Goal: Task Accomplishment & Management: Use online tool/utility

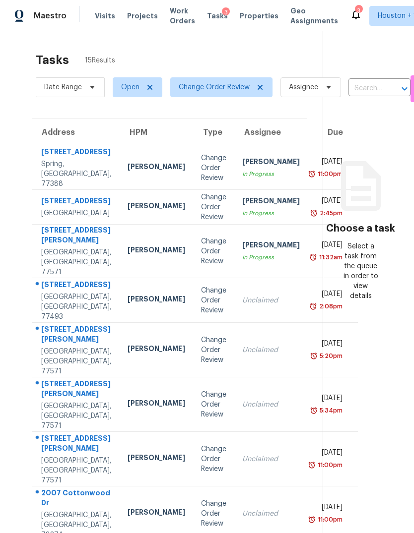
click at [47, 186] on div "Spring, TX, 77388" at bounding box center [76, 174] width 70 height 30
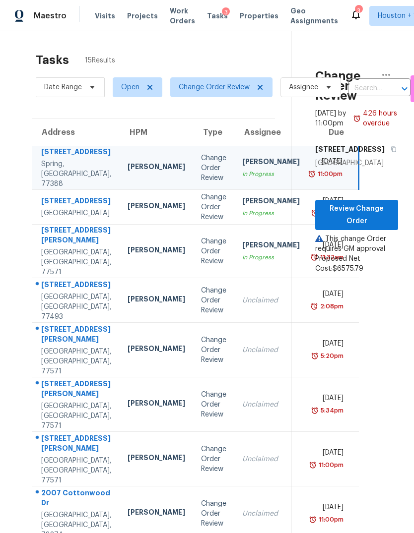
click at [57, 218] on div "Houston, TX, 77062" at bounding box center [76, 213] width 70 height 10
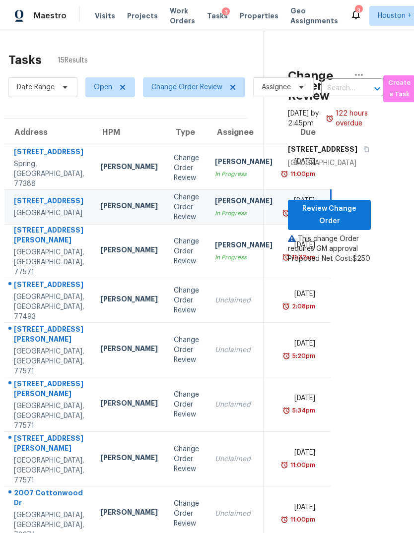
scroll to position [0, 28]
click at [341, 227] on span "Review Change Order" at bounding box center [328, 215] width 67 height 24
click at [206, 323] on td "Unclaimed" at bounding box center [242, 300] width 73 height 45
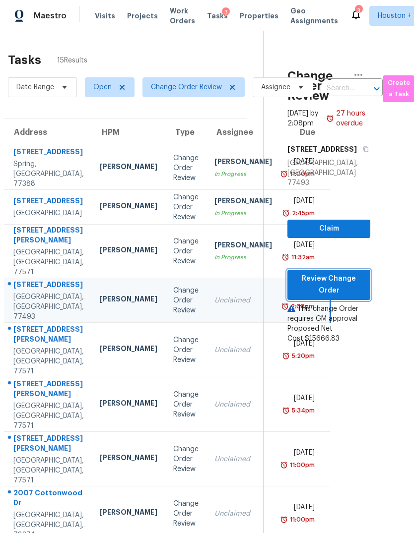
click at [334, 282] on span "Review Change Order" at bounding box center [328, 285] width 67 height 24
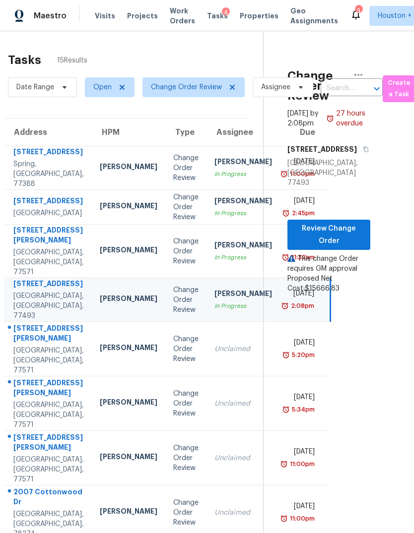
click at [41, 376] on div "La Porte, TX, 77571" at bounding box center [48, 361] width 70 height 30
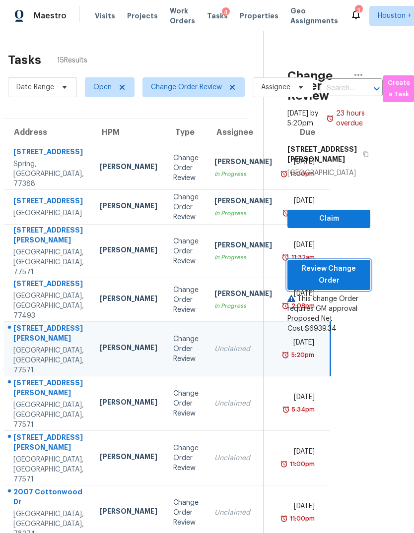
click at [333, 278] on span "Review Change Order" at bounding box center [328, 275] width 67 height 24
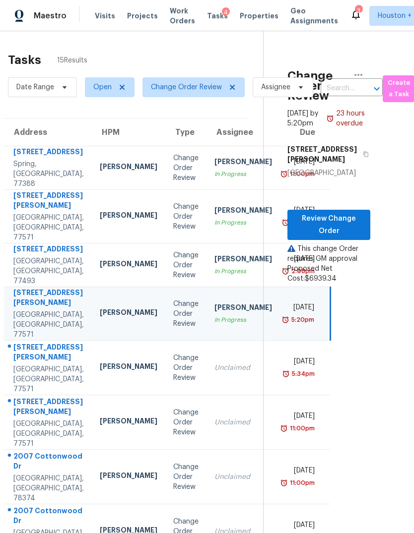
click at [29, 372] on div "La Porte, TX, 77571" at bounding box center [48, 380] width 70 height 30
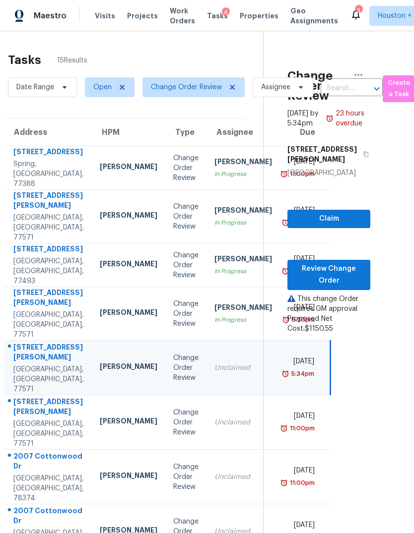
click at [23, 419] on div "La Porte, TX, 77571" at bounding box center [48, 434] width 70 height 30
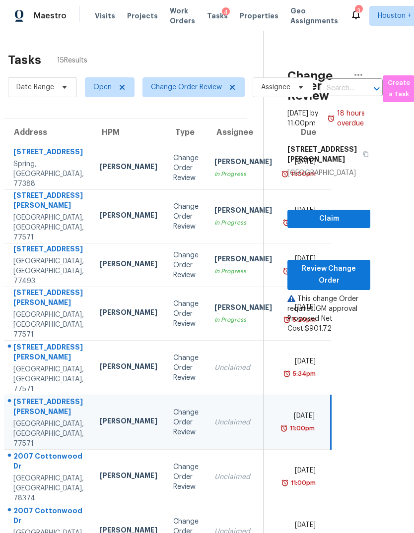
click at [30, 461] on div "2007 Cottonwood Dr" at bounding box center [48, 462] width 70 height 22
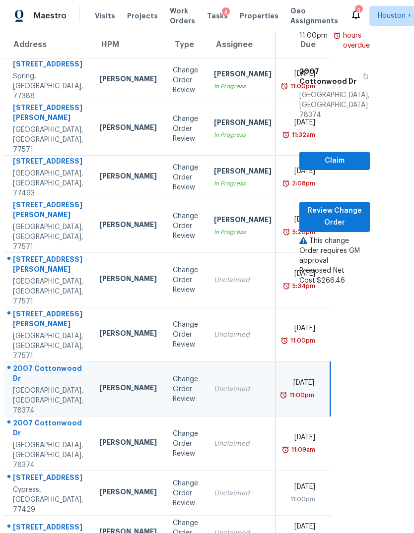
scroll to position [88, 28]
click at [30, 424] on div "2007 Cottonwood Dr" at bounding box center [48, 429] width 70 height 22
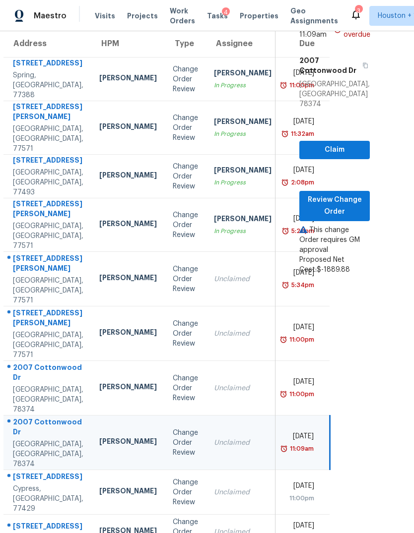
scroll to position [89, 28]
click at [339, 199] on span "Review Change Order" at bounding box center [334, 206] width 55 height 24
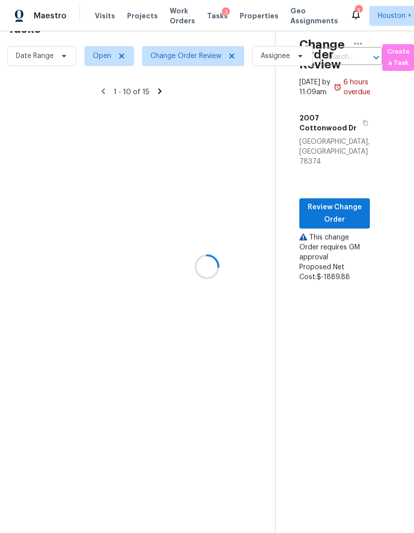
scroll to position [31, 28]
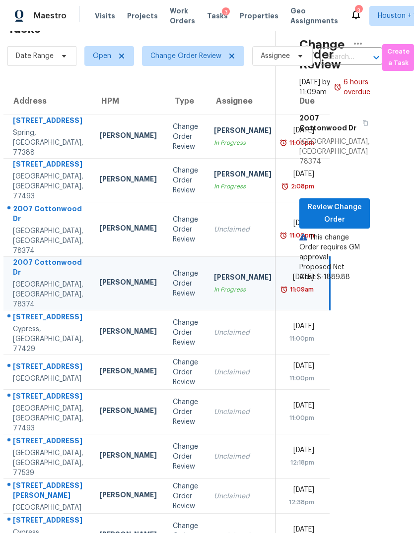
click at [31, 324] on div "14018 Fair Glade Ln" at bounding box center [48, 318] width 70 height 12
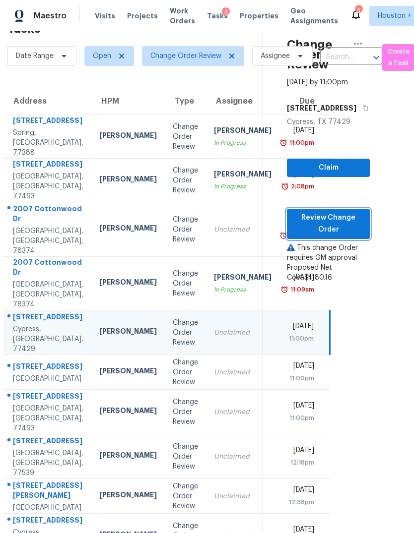
click at [332, 236] on span "Review Change Order" at bounding box center [328, 224] width 67 height 24
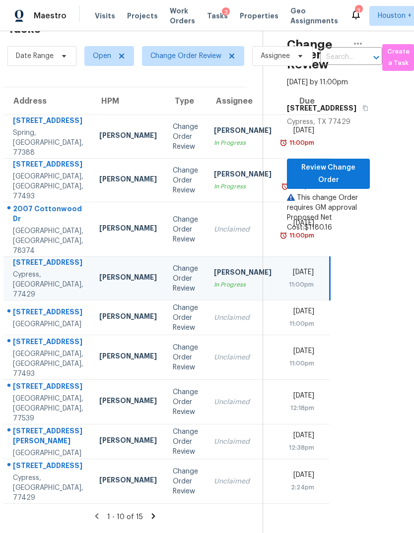
click at [19, 329] on div "Houston, TX, 77069" at bounding box center [48, 324] width 70 height 10
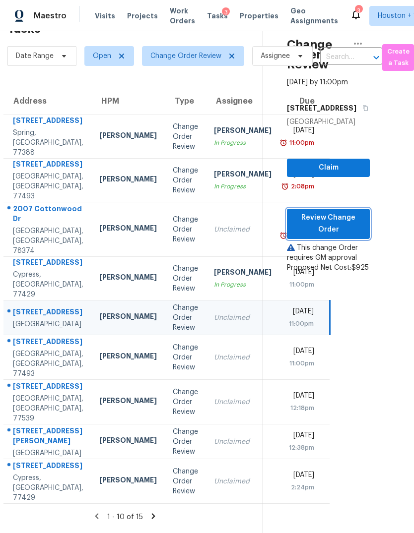
click at [335, 236] on span "Review Change Order" at bounding box center [328, 224] width 67 height 24
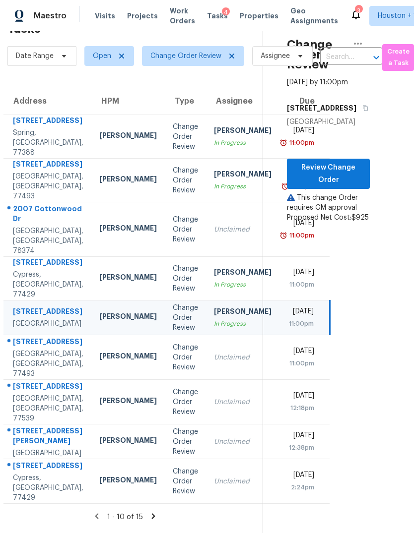
click at [37, 349] on div "2222 Princess Snow Cir" at bounding box center [48, 343] width 70 height 12
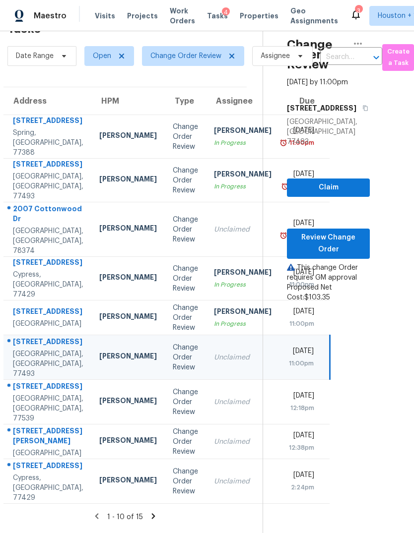
click at [36, 394] on div "440 Folk Crest Ln" at bounding box center [48, 388] width 70 height 12
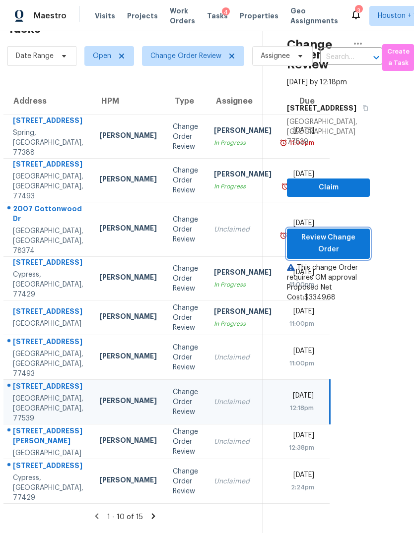
click at [336, 250] on span "Review Change Order" at bounding box center [328, 244] width 67 height 24
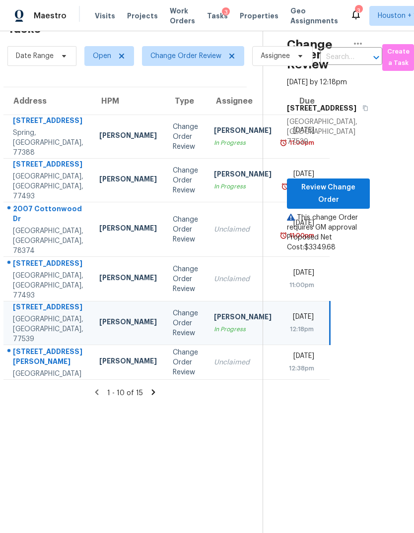
click at [39, 369] on div "22906 Dale River Rd" at bounding box center [48, 358] width 70 height 22
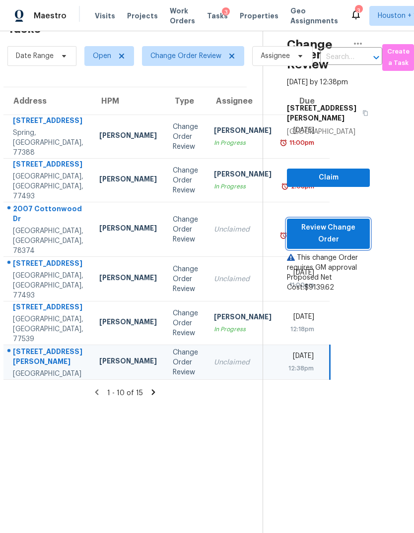
click at [347, 242] on span "Review Change Order" at bounding box center [328, 234] width 67 height 24
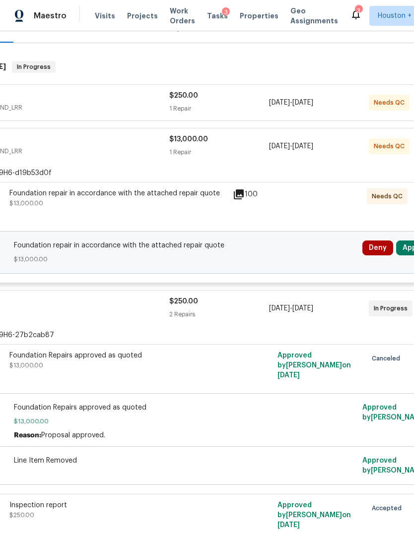
scroll to position [130, 124]
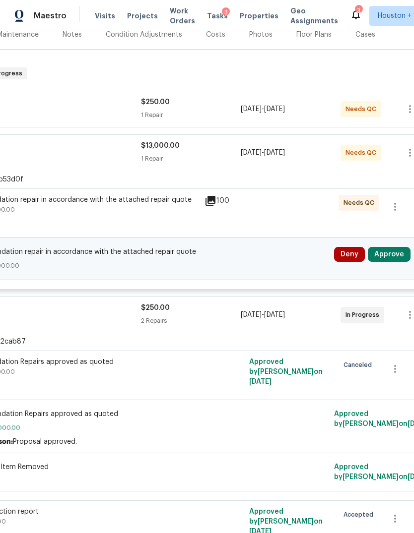
click at [399, 251] on button "Approve" at bounding box center [389, 254] width 43 height 15
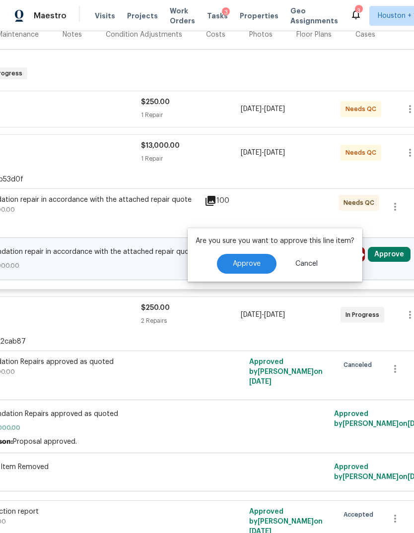
click at [261, 264] on button "Approve" at bounding box center [247, 264] width 60 height 20
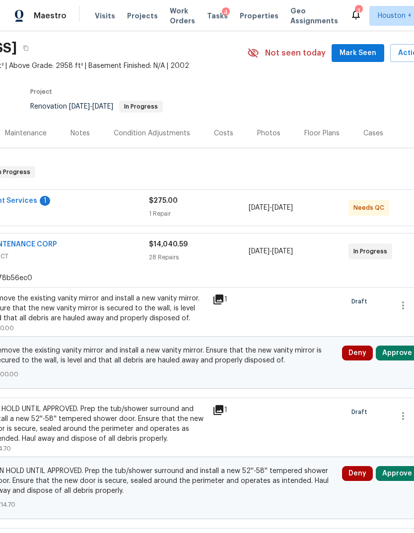
scroll to position [31, 116]
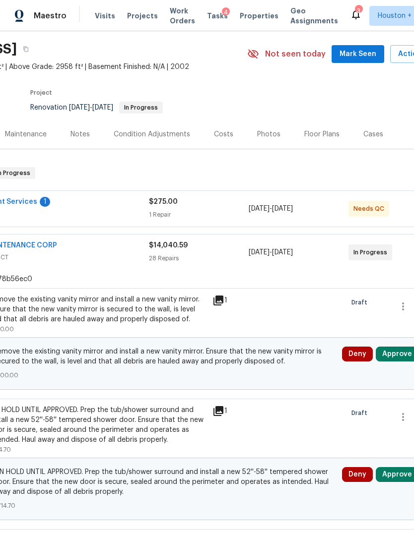
click at [397, 357] on button "Approve" at bounding box center [397, 354] width 43 height 15
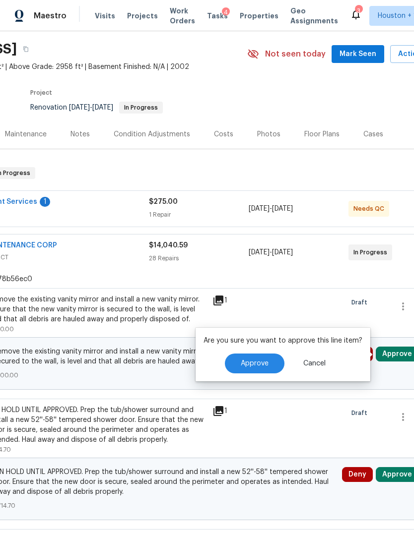
click at [261, 364] on span "Approve" at bounding box center [255, 363] width 28 height 7
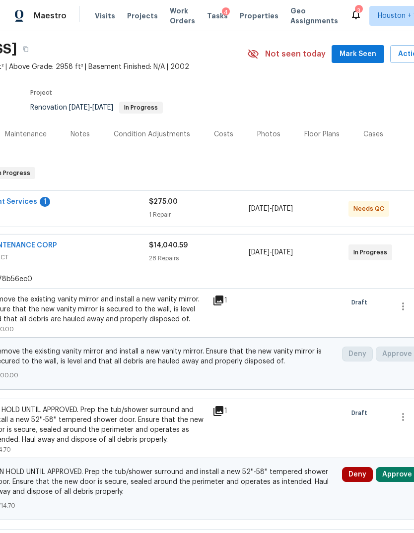
scroll to position [178, 128]
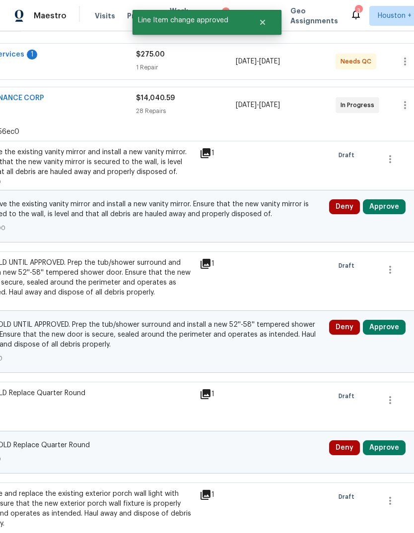
click at [396, 326] on button "Approve" at bounding box center [384, 327] width 43 height 15
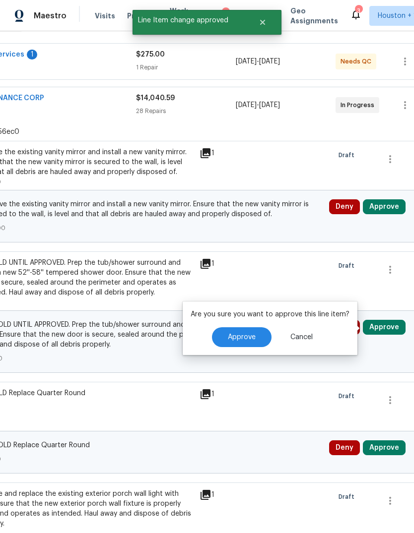
click at [252, 343] on button "Approve" at bounding box center [242, 337] width 60 height 20
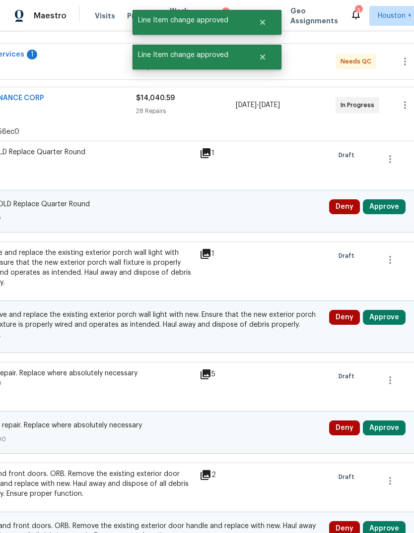
click at [393, 202] on button "Approve" at bounding box center [384, 206] width 43 height 15
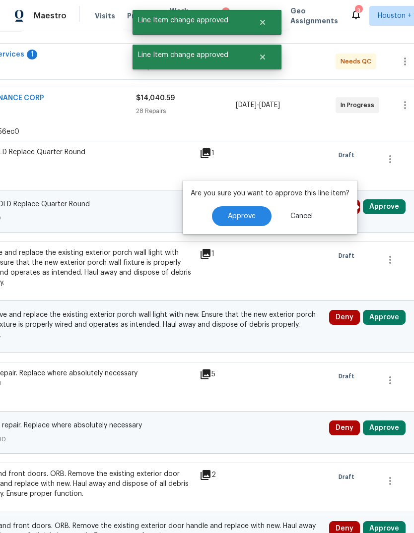
click at [246, 218] on span "Approve" at bounding box center [242, 216] width 28 height 7
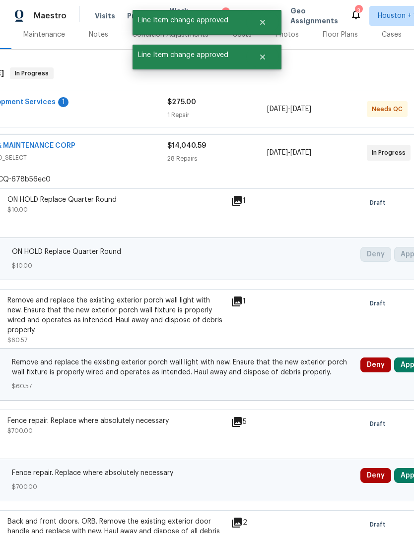
scroll to position [66, 57]
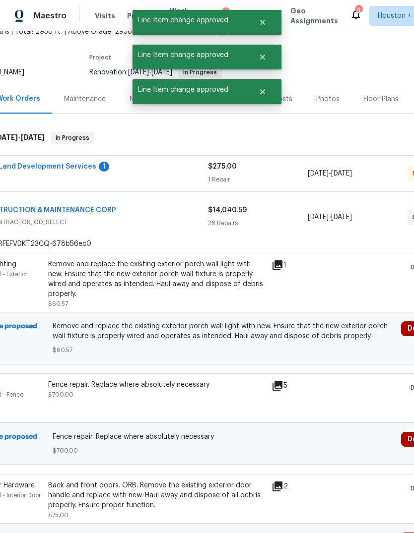
click at [263, 221] on div "28 Repairs" at bounding box center [258, 223] width 100 height 10
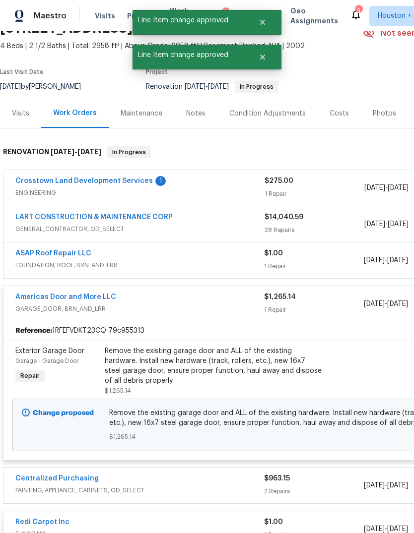
scroll to position [52, 0]
click at [319, 193] on div "1 Repair" at bounding box center [314, 194] width 100 height 10
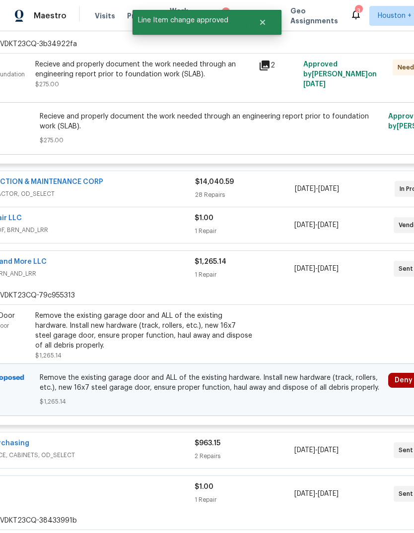
scroll to position [273, 145]
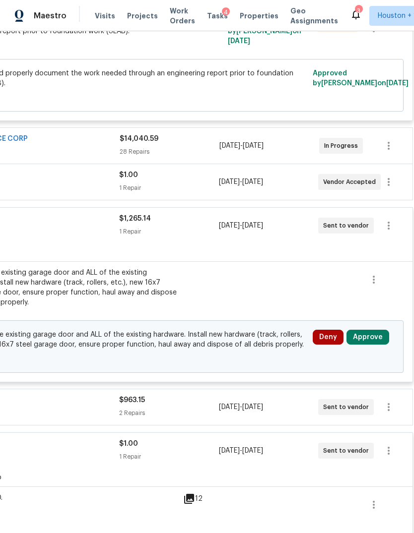
click at [380, 341] on button "Approve" at bounding box center [367, 337] width 43 height 15
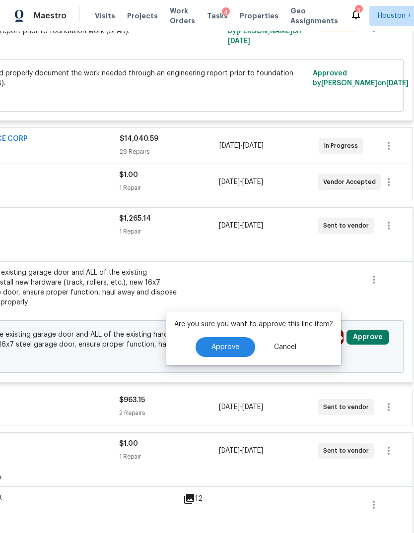
click at [223, 346] on span "Approve" at bounding box center [225, 347] width 28 height 7
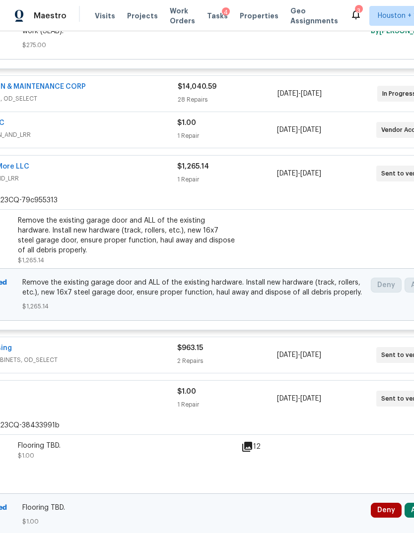
scroll to position [346, 69]
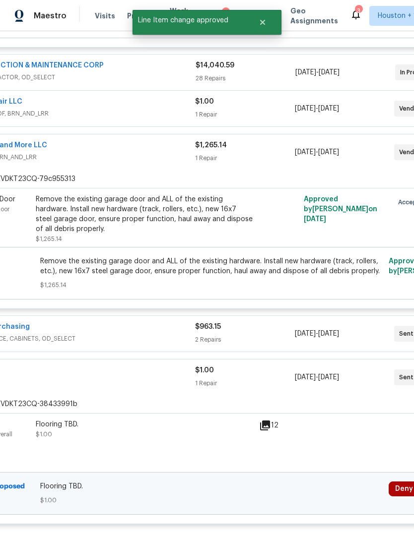
click at [278, 382] on div "1 Repair" at bounding box center [244, 384] width 99 height 10
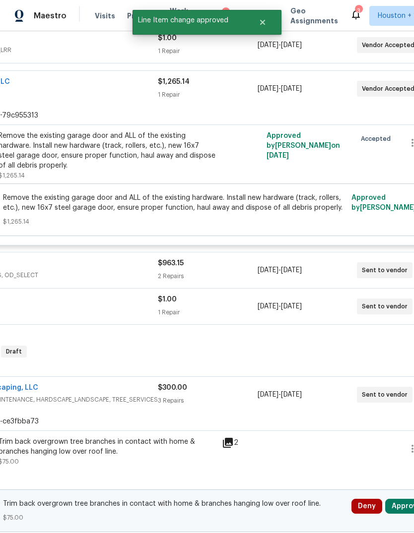
scroll to position [438, 136]
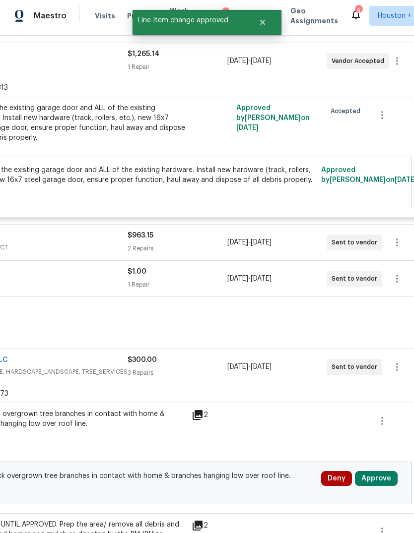
click at [378, 480] on button "Approve" at bounding box center [376, 478] width 43 height 15
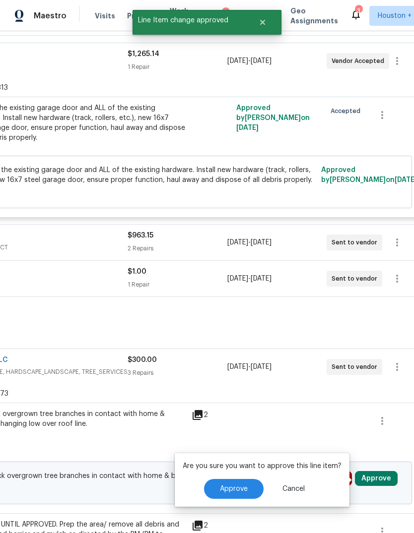
click at [234, 482] on button "Approve" at bounding box center [234, 489] width 60 height 20
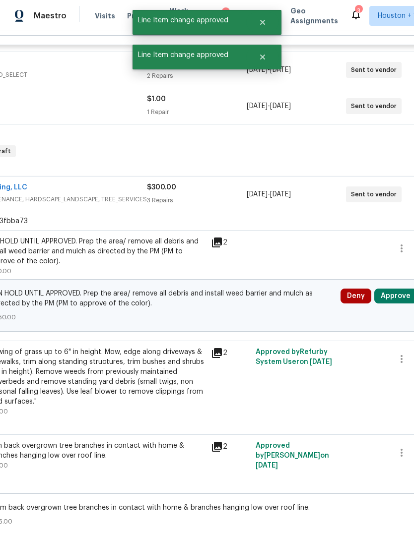
scroll to position [613, 116]
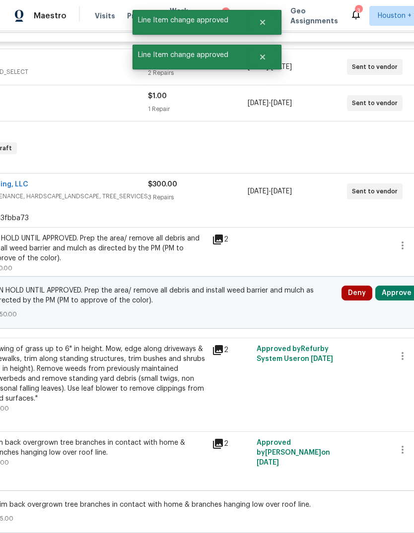
click at [397, 295] on button "Approve" at bounding box center [396, 293] width 43 height 15
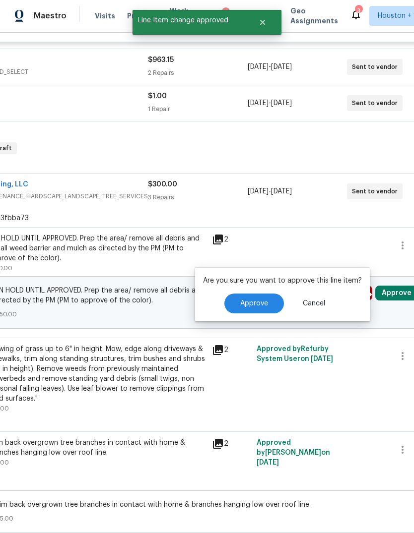
click at [259, 301] on span "Approve" at bounding box center [254, 303] width 28 height 7
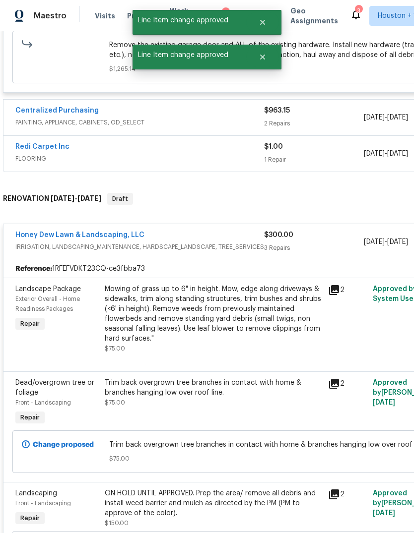
scroll to position [563, 0]
click at [226, 244] on span "IRRIGATION, LANDSCAPING_MAINTENANCE, HARDSCAPE_LANDSCAPE, TREE_SERVICES" at bounding box center [139, 247] width 249 height 10
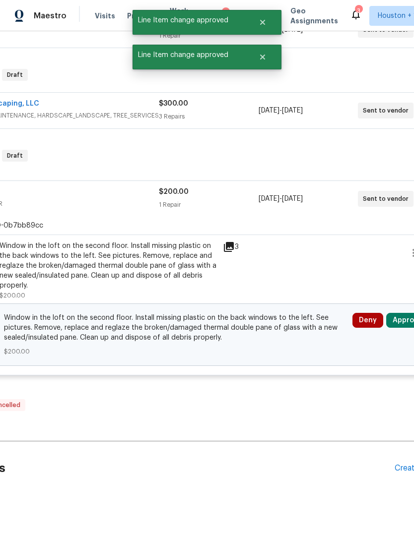
click at [398, 321] on button "Approve" at bounding box center [407, 320] width 43 height 15
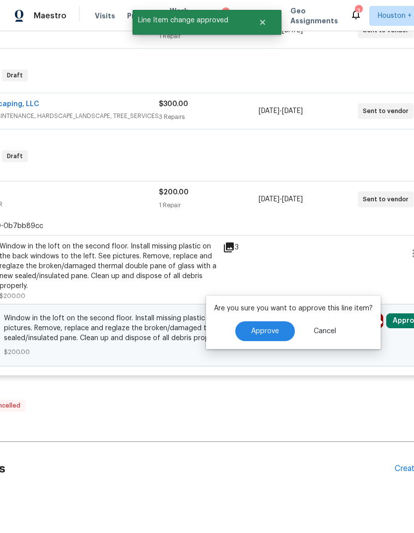
click at [255, 331] on span "Approve" at bounding box center [265, 331] width 28 height 7
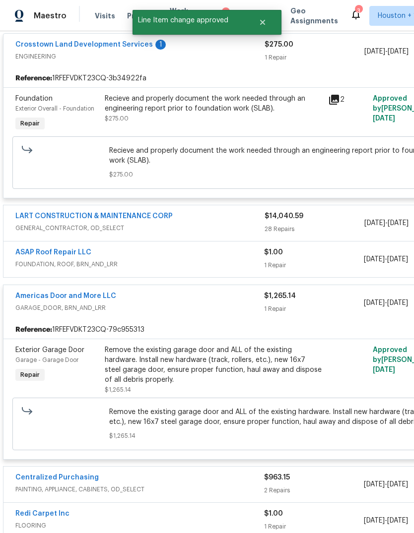
scroll to position [195, 0]
click at [333, 256] on div "$1.00" at bounding box center [313, 253] width 99 height 10
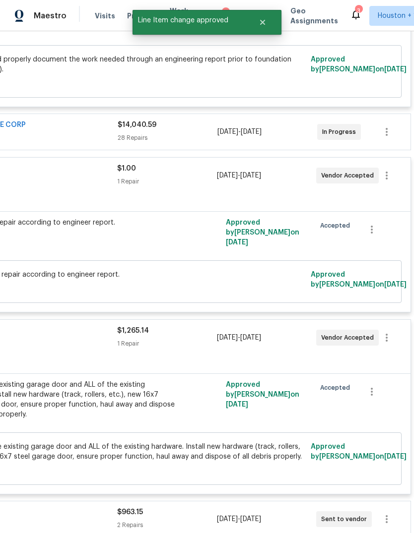
scroll to position [290, 147]
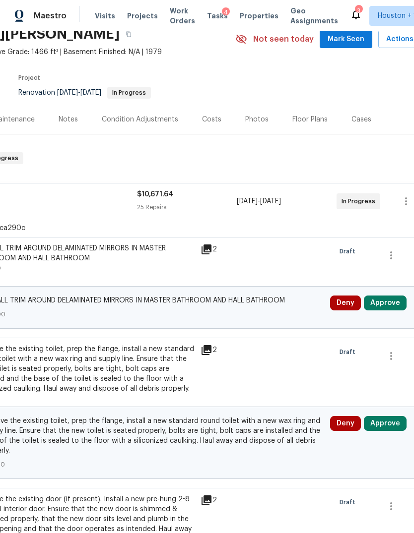
scroll to position [48, 136]
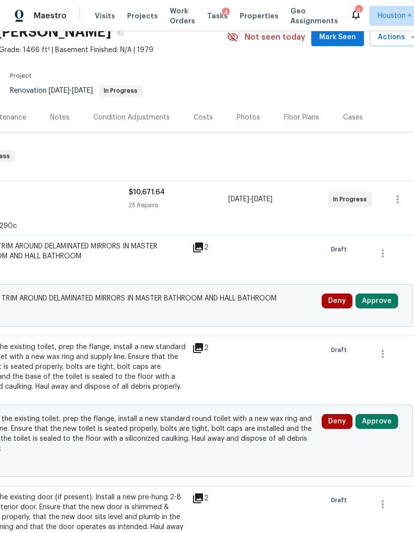
click at [385, 302] on button "Approve" at bounding box center [376, 301] width 43 height 15
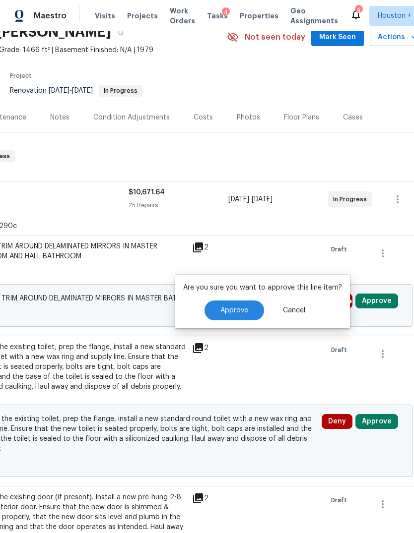
click at [240, 313] on span "Approve" at bounding box center [234, 310] width 28 height 7
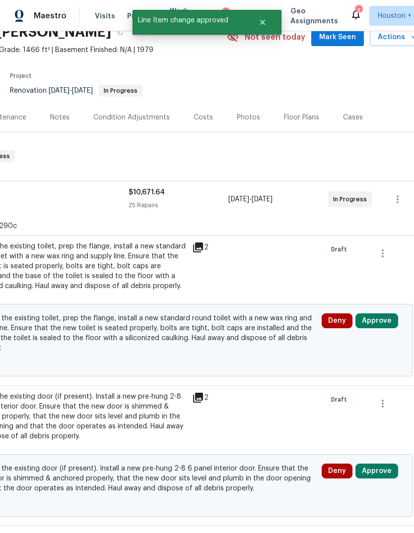
click at [379, 322] on button "Approve" at bounding box center [376, 321] width 43 height 15
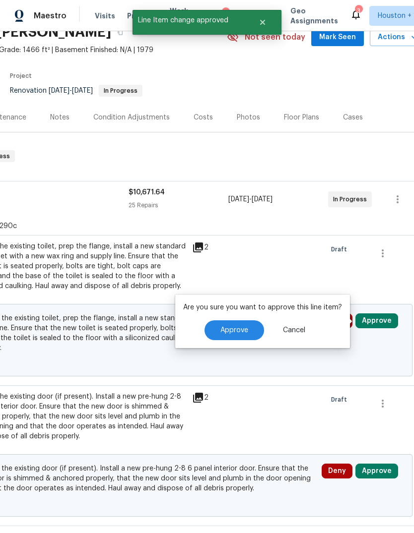
click at [254, 331] on button "Approve" at bounding box center [234, 330] width 60 height 20
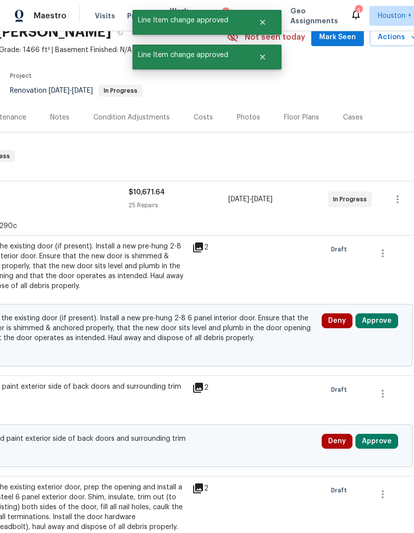
click at [379, 315] on button "Approve" at bounding box center [376, 321] width 43 height 15
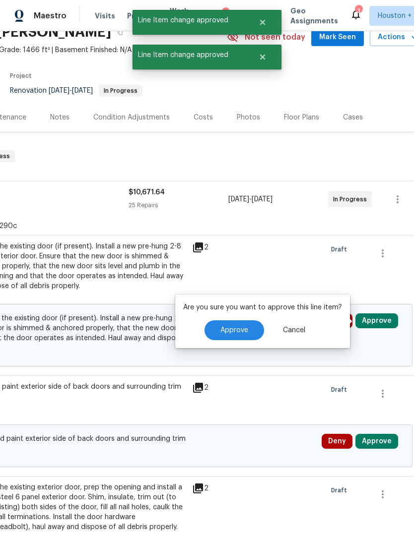
click at [246, 323] on button "Approve" at bounding box center [234, 330] width 60 height 20
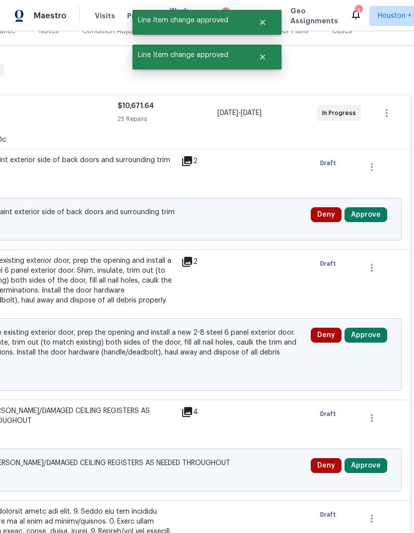
scroll to position [134, 147]
click at [366, 215] on button "Approve" at bounding box center [365, 214] width 43 height 15
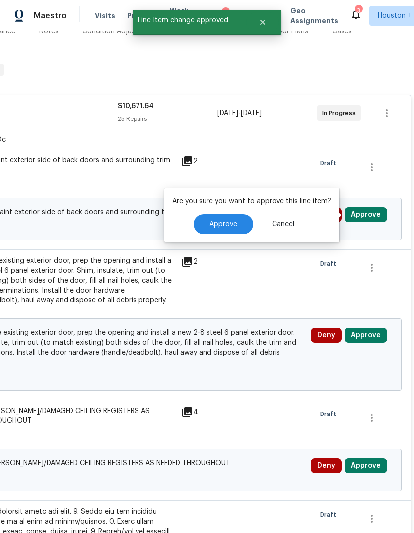
click at [222, 224] on span "Approve" at bounding box center [223, 224] width 28 height 7
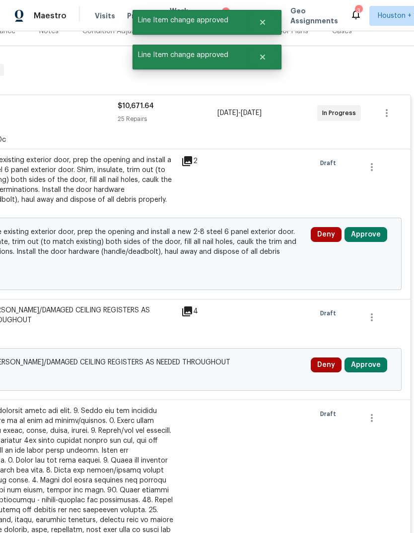
click at [378, 238] on button "Approve" at bounding box center [365, 234] width 43 height 15
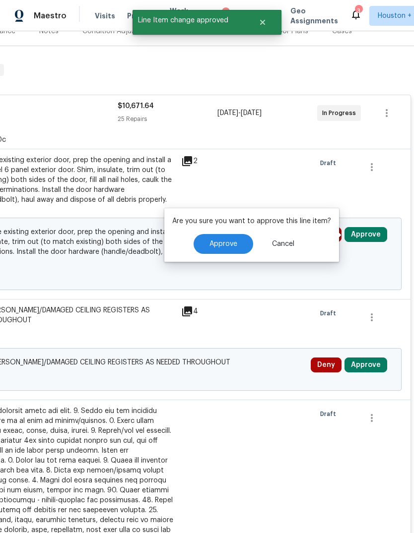
click at [244, 243] on button "Approve" at bounding box center [223, 244] width 60 height 20
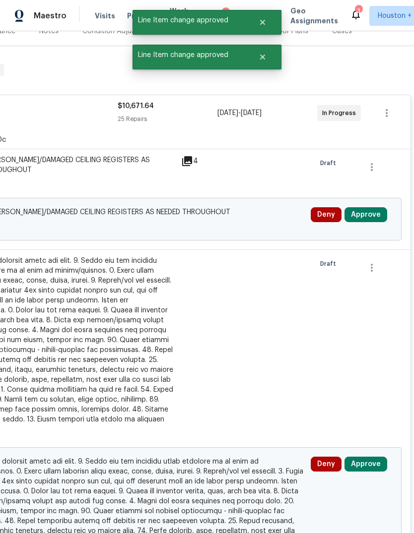
click at [368, 222] on button "Approve" at bounding box center [365, 214] width 43 height 15
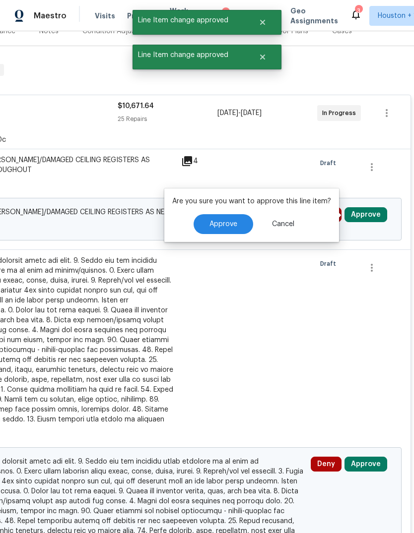
click at [237, 230] on button "Approve" at bounding box center [223, 224] width 60 height 20
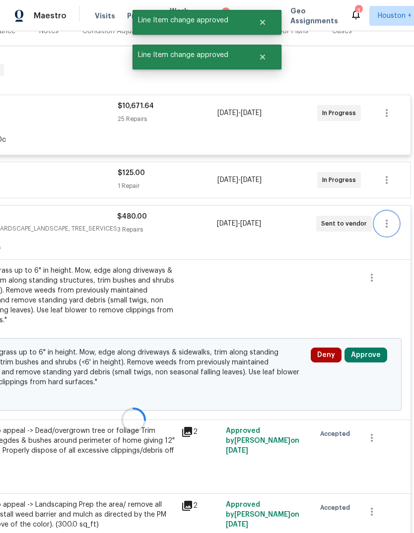
click at [376, 221] on button "button" at bounding box center [387, 224] width 24 height 24
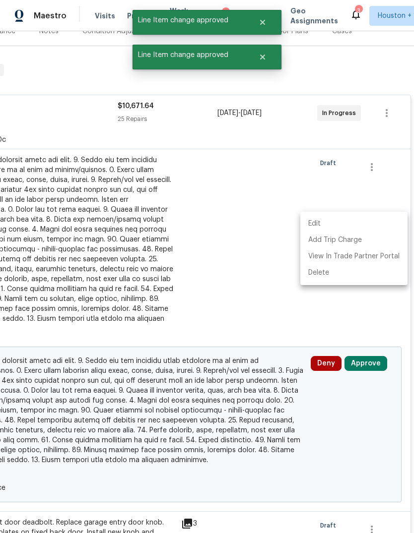
click at [258, 238] on div at bounding box center [207, 266] width 414 height 533
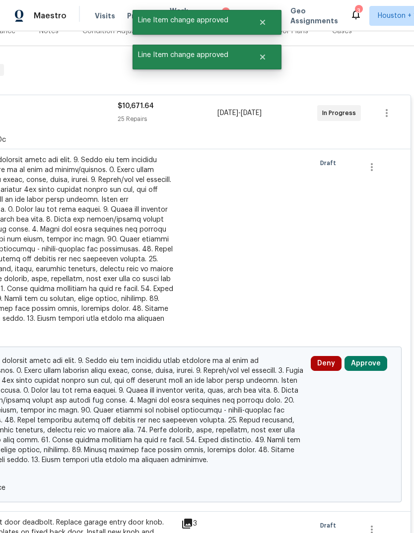
scroll to position [3052, 147]
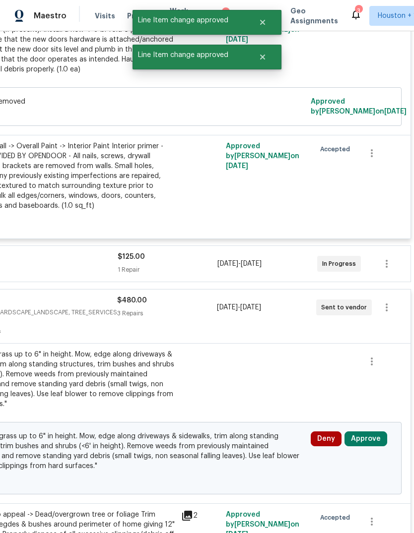
click at [373, 432] on button "Approve" at bounding box center [365, 439] width 43 height 15
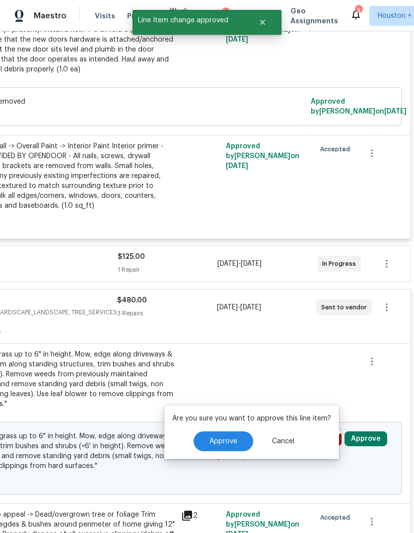
click at [226, 435] on button "Approve" at bounding box center [223, 442] width 60 height 20
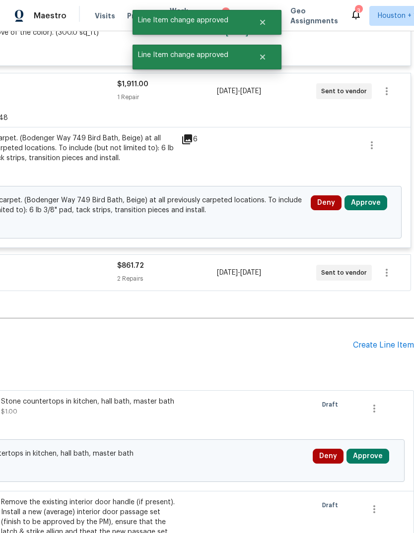
scroll to position [3628, 147]
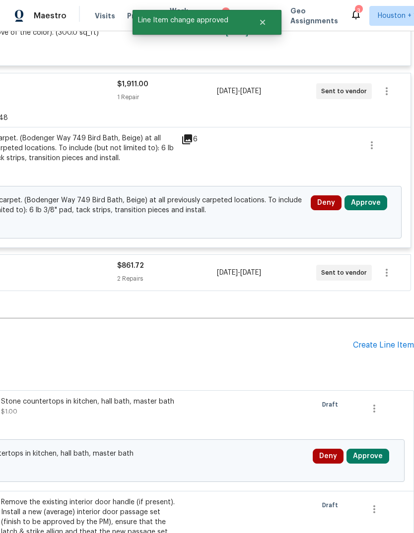
click at [372, 203] on button "Approve" at bounding box center [365, 202] width 43 height 15
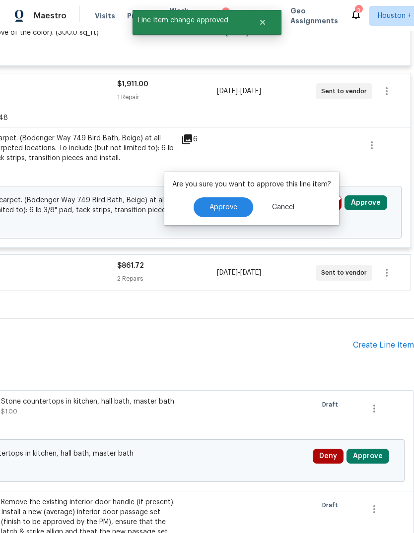
click at [233, 211] on button "Approve" at bounding box center [223, 207] width 60 height 20
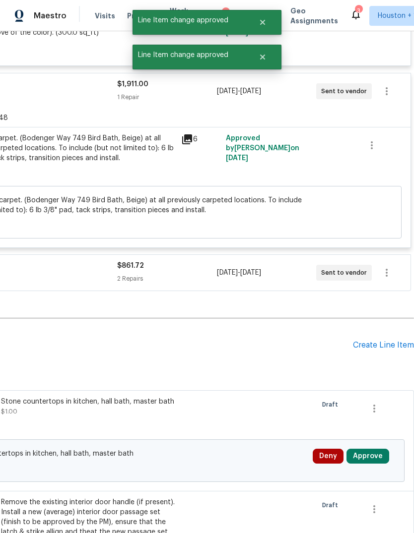
click at [377, 449] on button "Approve" at bounding box center [367, 456] width 43 height 15
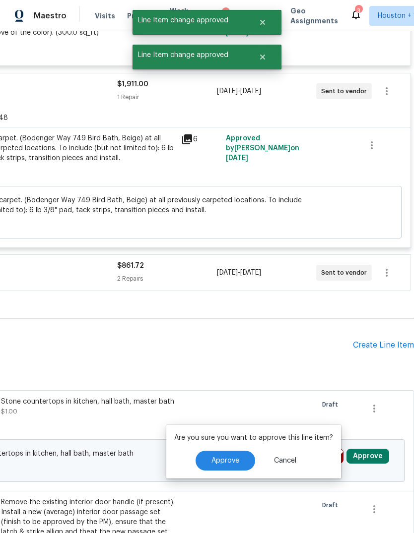
click at [229, 453] on button "Approve" at bounding box center [225, 461] width 60 height 20
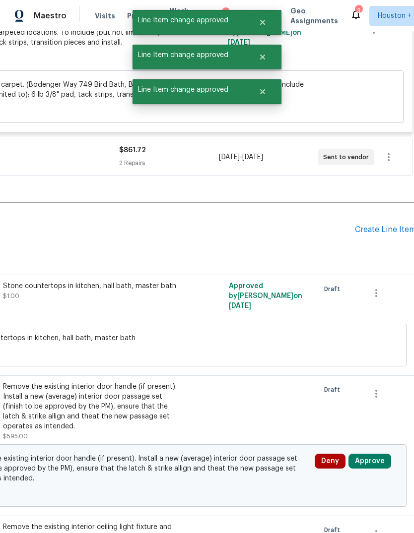
scroll to position [3870, 143]
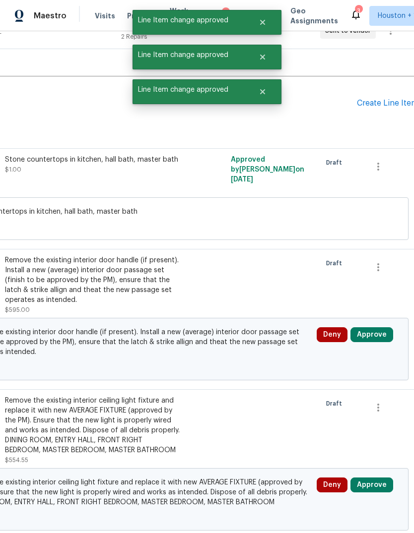
click at [380, 331] on button "Approve" at bounding box center [371, 334] width 43 height 15
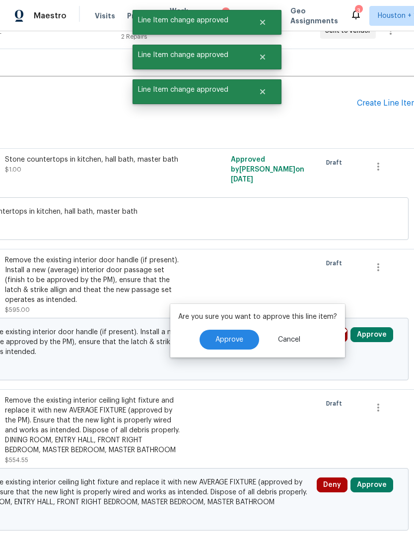
click at [243, 338] on button "Approve" at bounding box center [229, 340] width 60 height 20
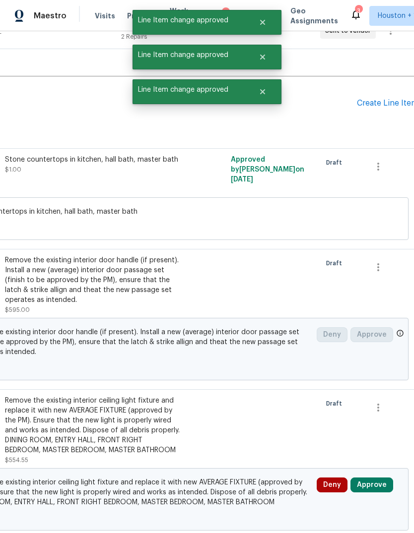
click at [367, 480] on button "Approve" at bounding box center [371, 485] width 43 height 15
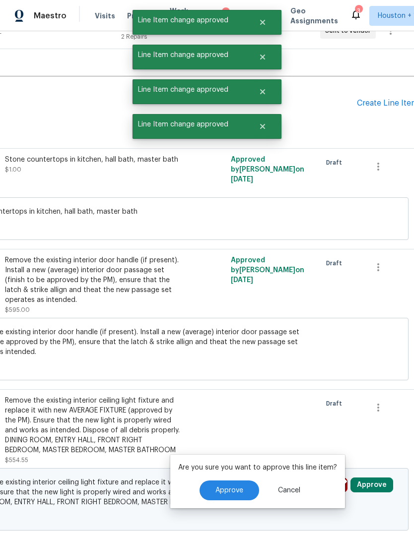
click at [245, 467] on p "Are you sure you want to approve this line item?" at bounding box center [257, 468] width 159 height 10
click at [240, 486] on button "Approve" at bounding box center [229, 491] width 60 height 20
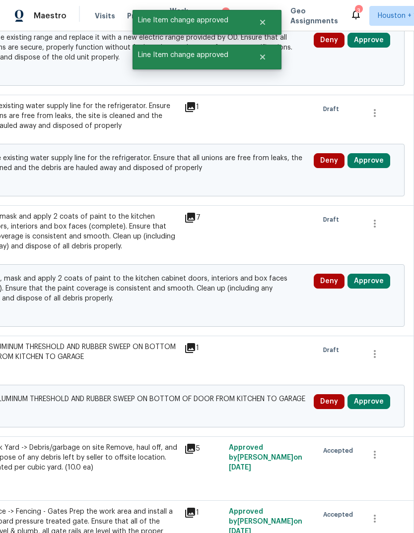
scroll to position [1331, 144]
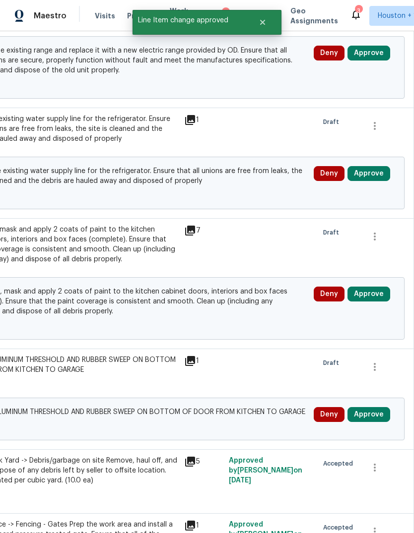
click at [367, 407] on button "Approve" at bounding box center [368, 414] width 43 height 15
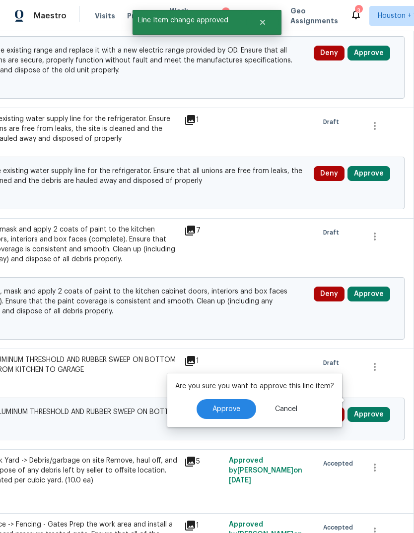
click at [241, 407] on button "Approve" at bounding box center [226, 409] width 60 height 20
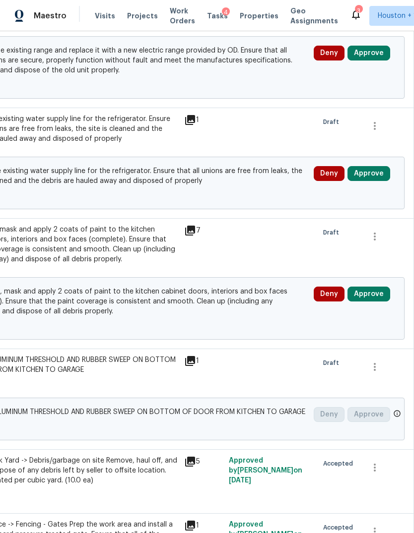
click at [372, 287] on button "Approve" at bounding box center [368, 294] width 43 height 15
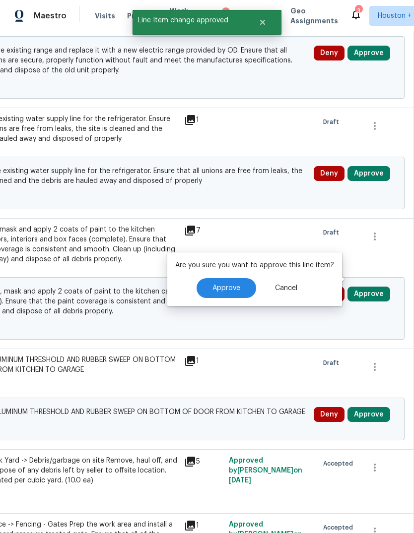
click at [233, 290] on span "Approve" at bounding box center [226, 288] width 28 height 7
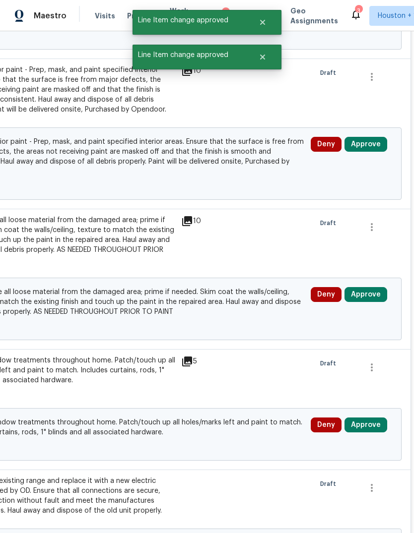
scroll to position [783, 147]
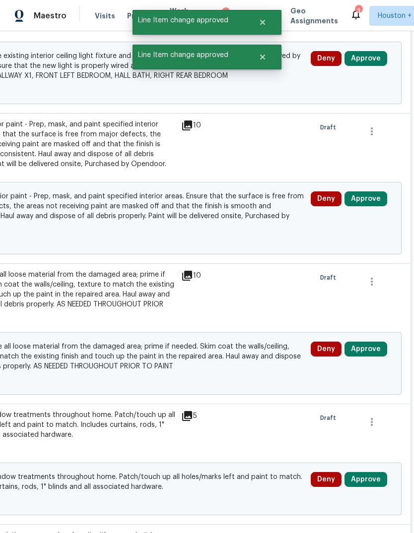
click at [369, 342] on button "Approve" at bounding box center [365, 349] width 43 height 15
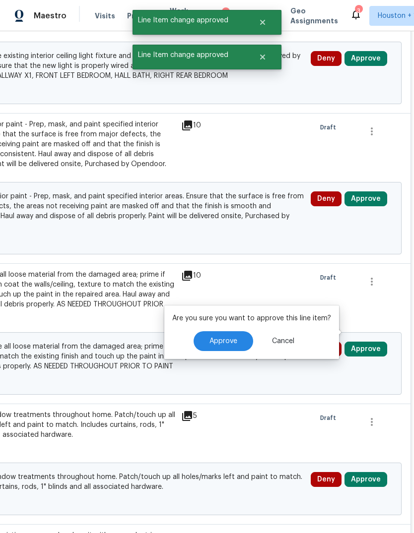
click at [248, 326] on div "Are you sure you want to approve this line item? Approve Cancel" at bounding box center [251, 333] width 175 height 54
click at [226, 340] on span "Approve" at bounding box center [223, 341] width 28 height 7
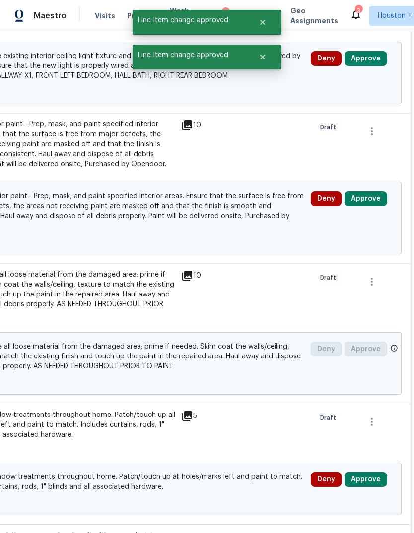
click at [371, 192] on button "Approve" at bounding box center [365, 199] width 43 height 15
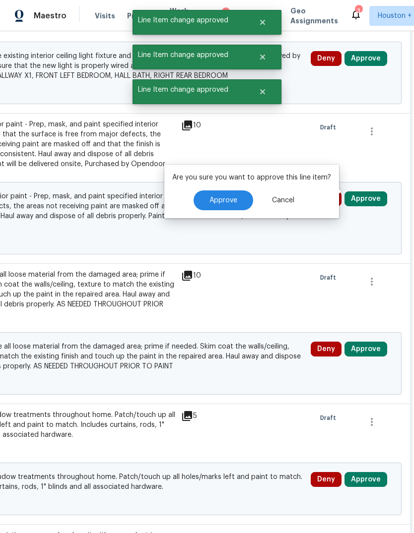
click at [236, 204] on button "Approve" at bounding box center [223, 201] width 60 height 20
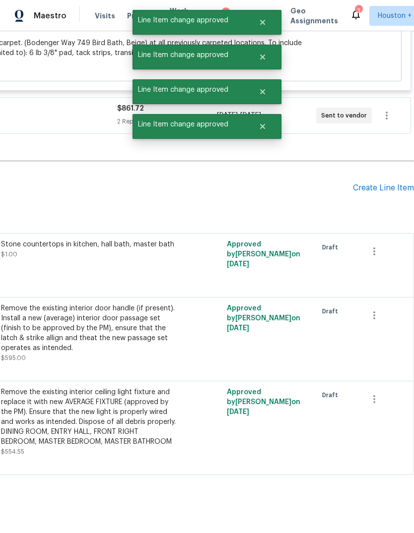
scroll to position [759, 147]
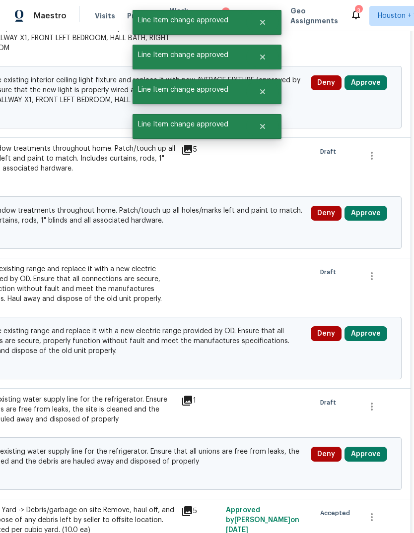
click at [378, 334] on button "Approve" at bounding box center [365, 333] width 43 height 15
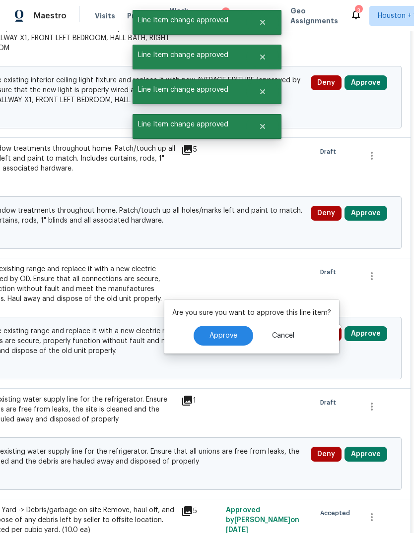
click at [230, 334] on span "Approve" at bounding box center [223, 335] width 28 height 7
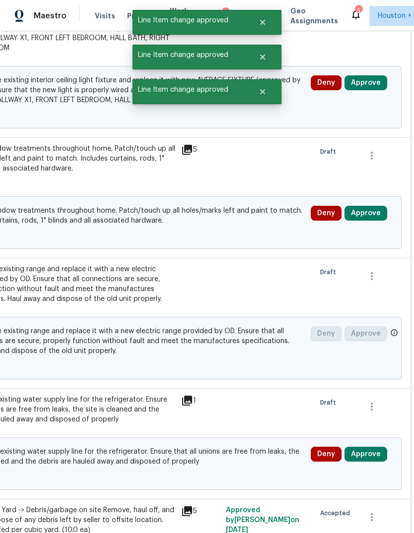
click at [378, 206] on button "Approve" at bounding box center [365, 213] width 43 height 15
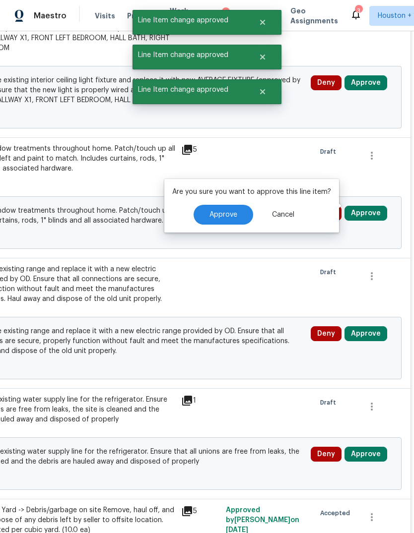
click at [233, 219] on button "Approve" at bounding box center [223, 215] width 60 height 20
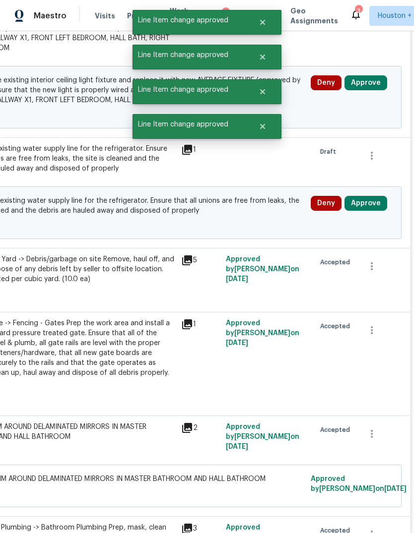
click at [373, 196] on button "Approve" at bounding box center [365, 203] width 43 height 15
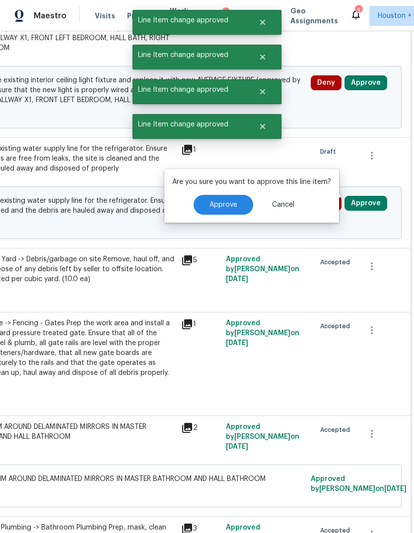
click at [225, 202] on span "Approve" at bounding box center [223, 204] width 28 height 7
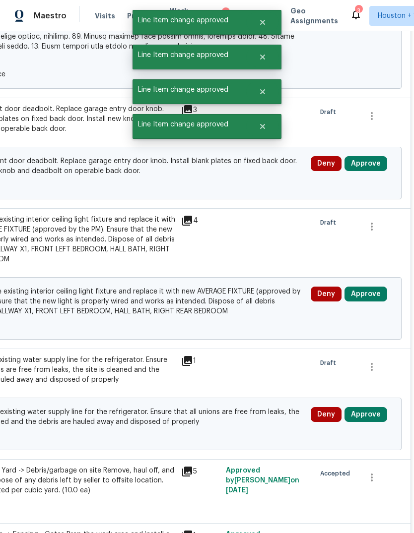
scroll to position [548, 147]
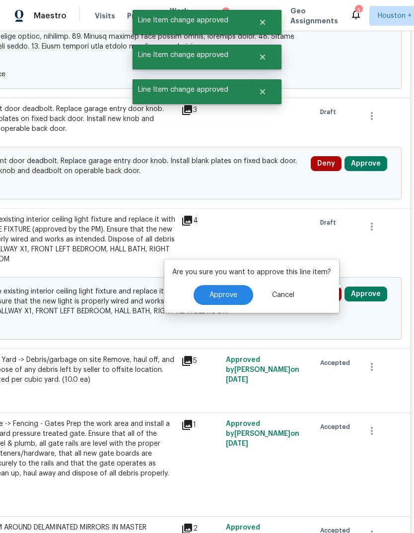
click at [230, 296] on span "Approve" at bounding box center [223, 295] width 28 height 7
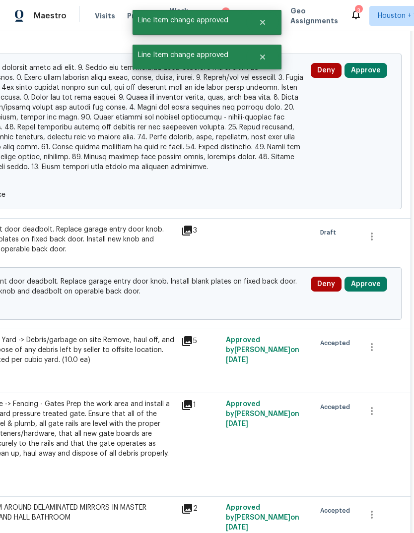
scroll to position [427, 147]
click at [370, 281] on button "Approve" at bounding box center [365, 284] width 43 height 15
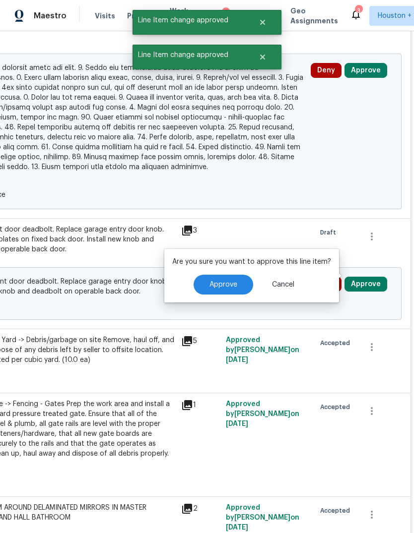
click at [224, 283] on span "Approve" at bounding box center [223, 284] width 28 height 7
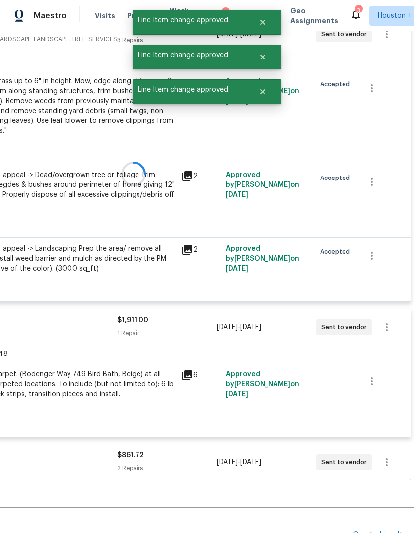
scroll to position [211, 147]
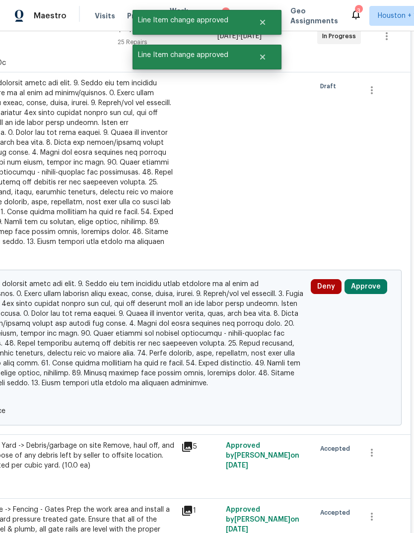
click at [368, 283] on button "Approve" at bounding box center [365, 286] width 43 height 15
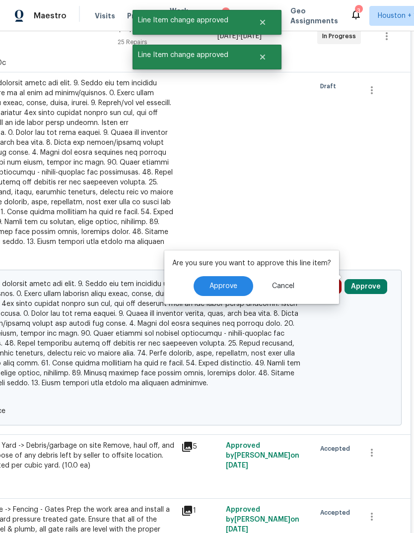
click at [227, 284] on span "Approve" at bounding box center [223, 286] width 28 height 7
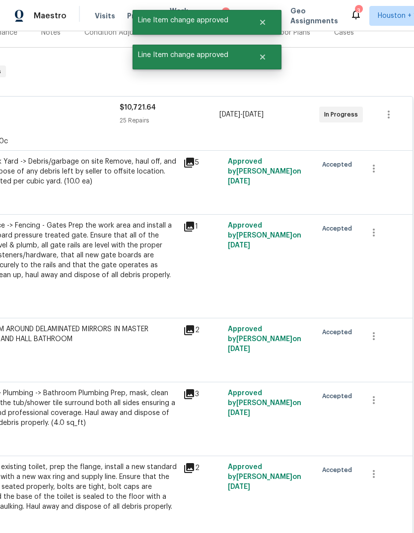
scroll to position [132, 143]
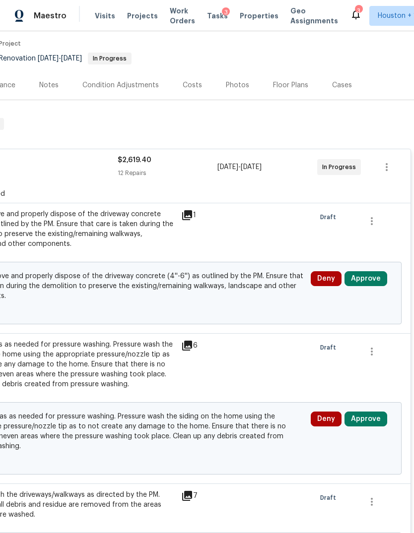
scroll to position [80, 147]
click at [382, 283] on button "Approve" at bounding box center [365, 278] width 43 height 15
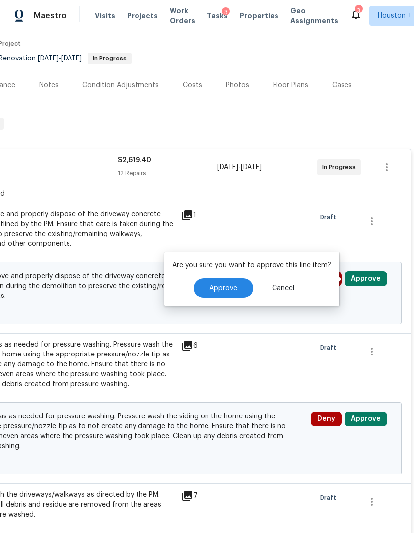
click at [222, 287] on span "Approve" at bounding box center [223, 288] width 28 height 7
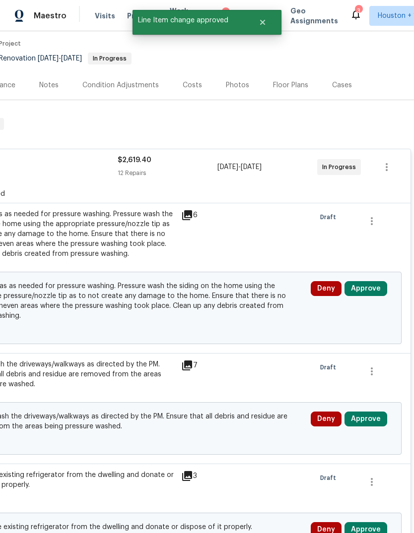
click at [375, 289] on button "Approve" at bounding box center [365, 288] width 43 height 15
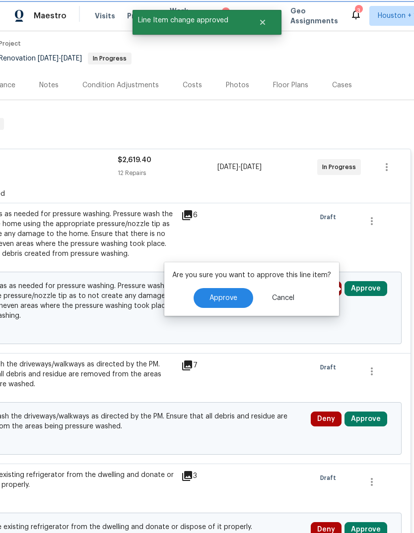
click at [234, 298] on span "Approve" at bounding box center [223, 298] width 28 height 7
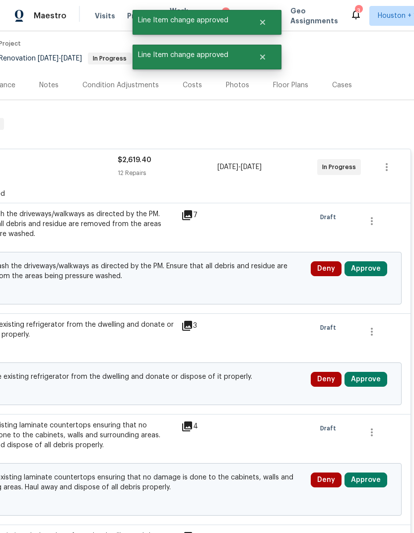
click at [372, 272] on button "Approve" at bounding box center [365, 268] width 43 height 15
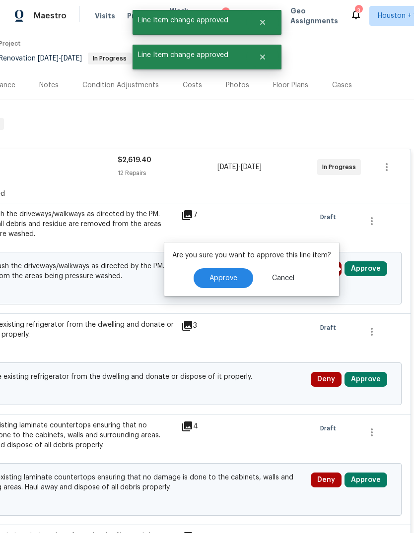
click at [237, 284] on button "Approve" at bounding box center [223, 278] width 60 height 20
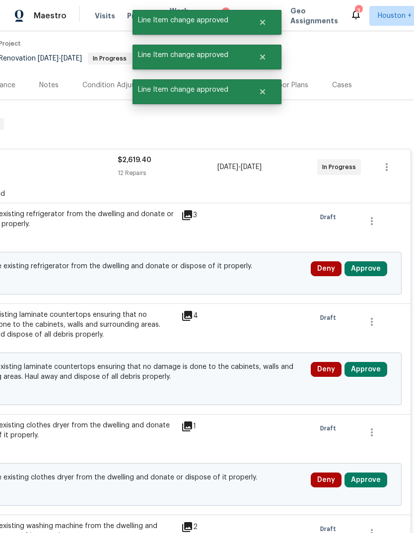
click at [374, 273] on button "Approve" at bounding box center [365, 268] width 43 height 15
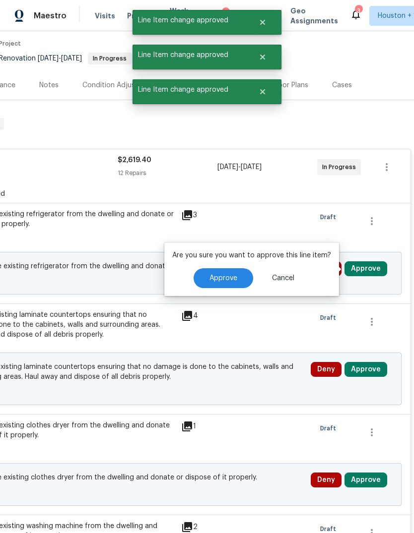
click at [238, 277] on button "Approve" at bounding box center [223, 278] width 60 height 20
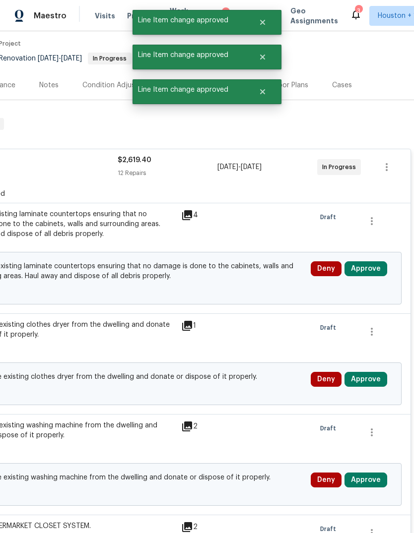
click at [370, 270] on button "Approve" at bounding box center [365, 268] width 43 height 15
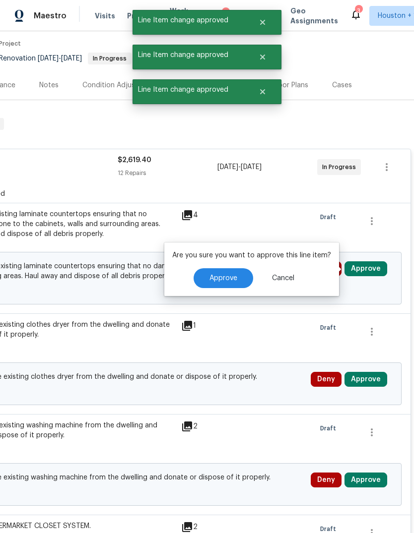
click at [226, 282] on button "Approve" at bounding box center [223, 278] width 60 height 20
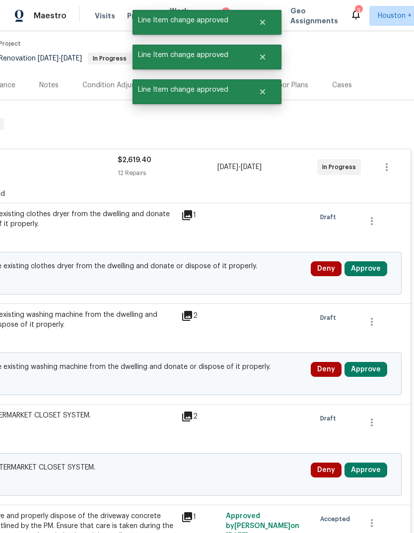
click at [372, 266] on button "Approve" at bounding box center [365, 268] width 43 height 15
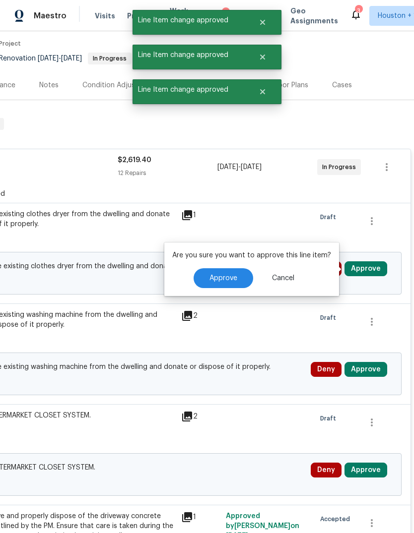
click at [227, 282] on span "Approve" at bounding box center [223, 278] width 28 height 7
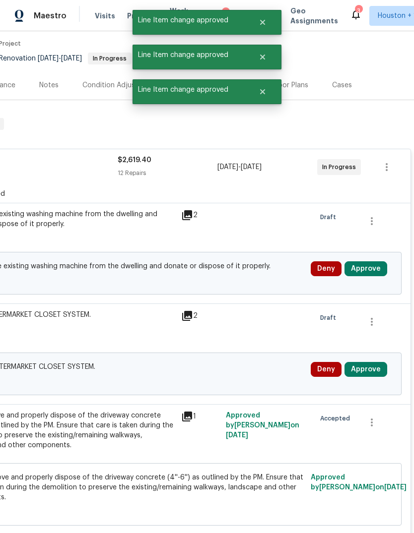
click at [374, 268] on button "Approve" at bounding box center [365, 268] width 43 height 15
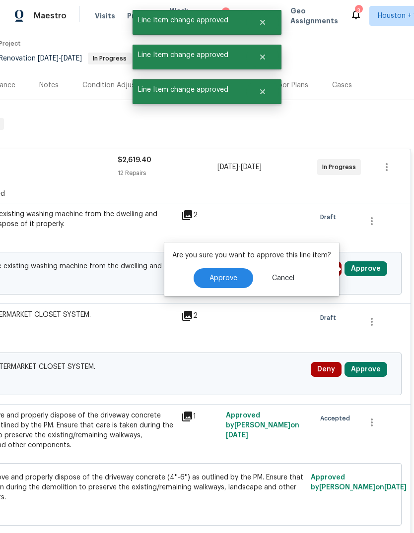
click at [243, 280] on button "Approve" at bounding box center [223, 278] width 60 height 20
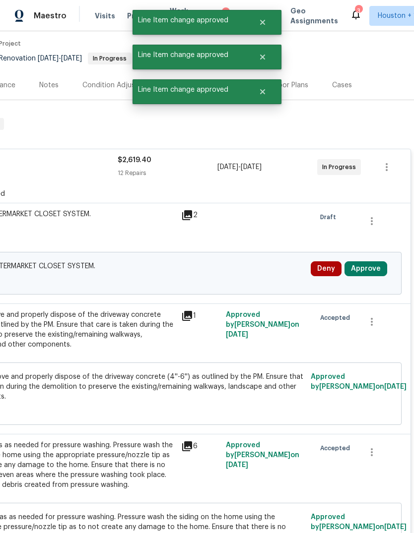
click at [380, 272] on button "Approve" at bounding box center [365, 268] width 43 height 15
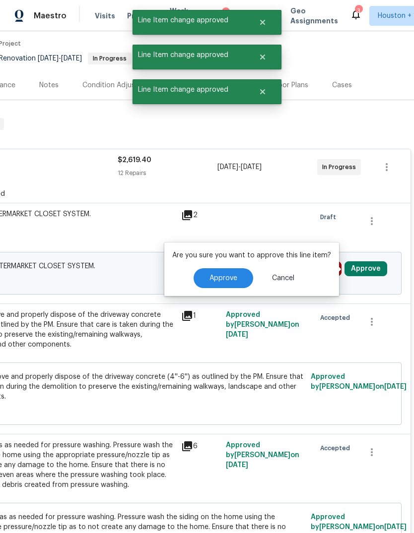
click at [240, 275] on button "Approve" at bounding box center [223, 278] width 60 height 20
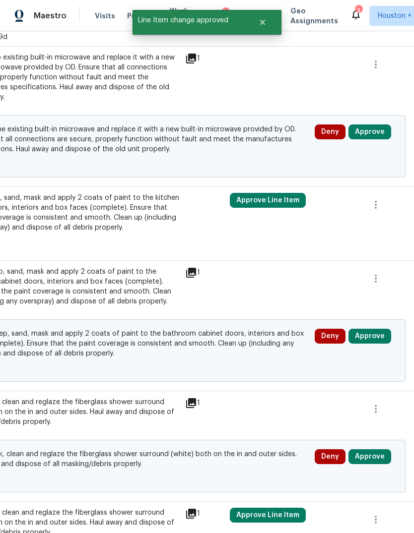
scroll to position [1567, 141]
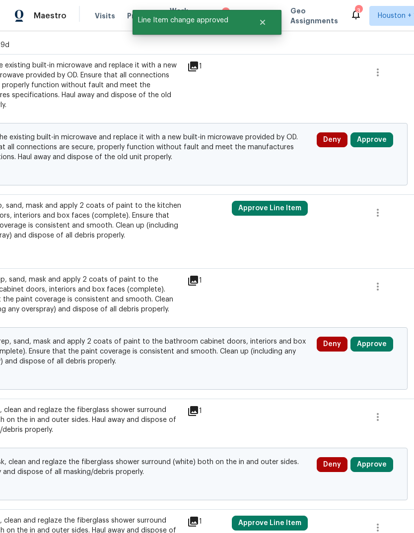
click at [370, 142] on button "Approve" at bounding box center [371, 139] width 43 height 15
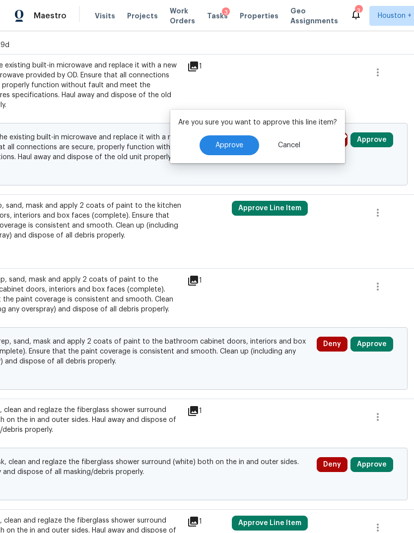
click at [235, 140] on button "Approve" at bounding box center [229, 145] width 60 height 20
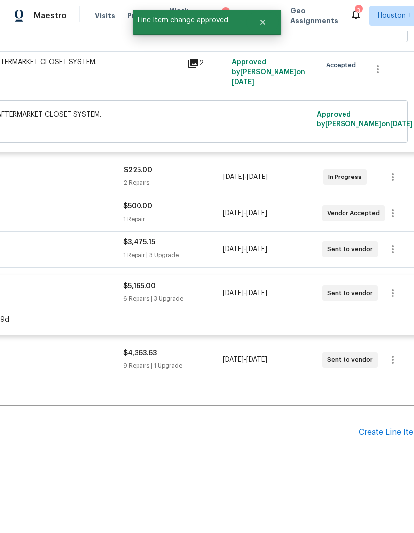
scroll to position [1260, 141]
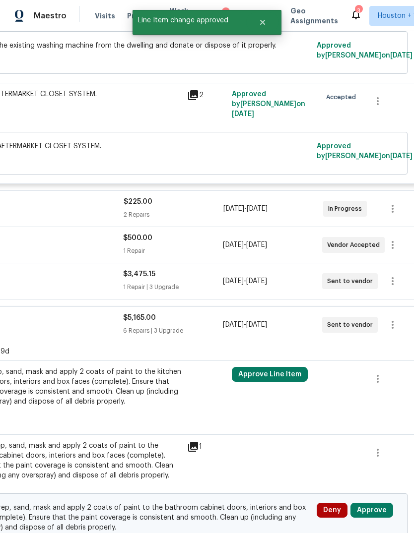
click at [287, 380] on button "Approve Line Item" at bounding box center [270, 374] width 76 height 15
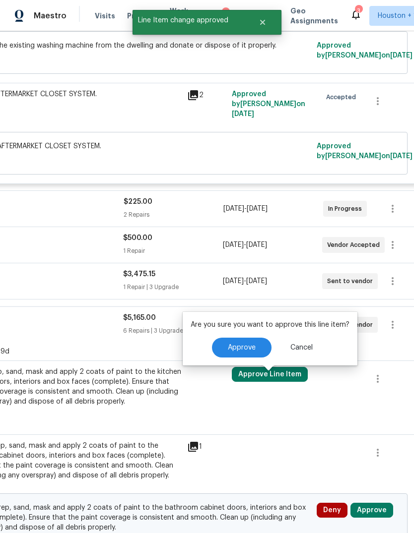
click at [235, 338] on button "Approve" at bounding box center [242, 348] width 60 height 20
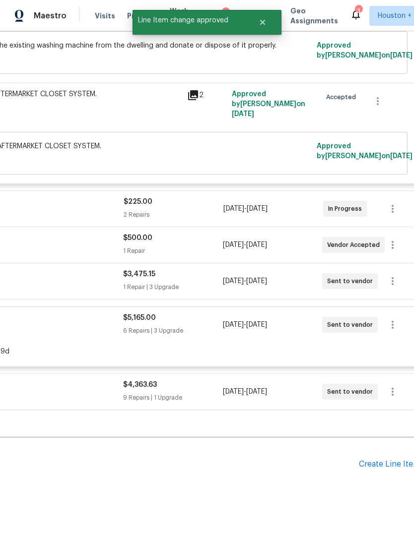
click at [377, 524] on div "Back to all projects 2007 Cottonwood Dr, Portland, TX 78374 4 Beds | 3 1/2 Bath…" at bounding box center [207, 282] width 414 height 502
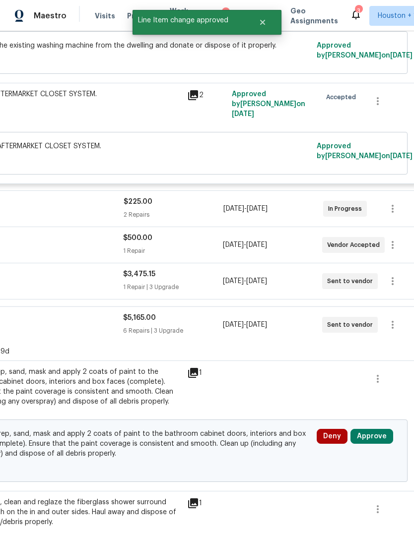
click at [376, 441] on button "Approve" at bounding box center [371, 436] width 43 height 15
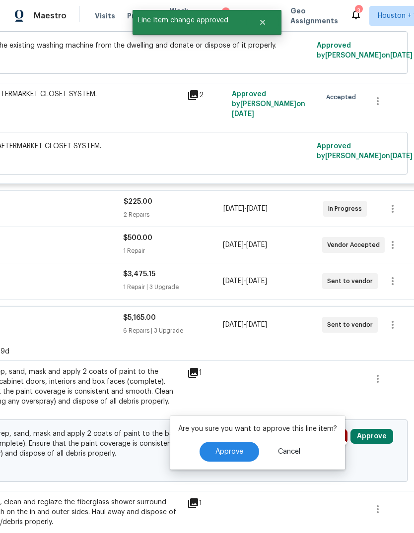
click at [231, 437] on div "Are you sure you want to approve this line item? Approve Cancel" at bounding box center [257, 443] width 175 height 54
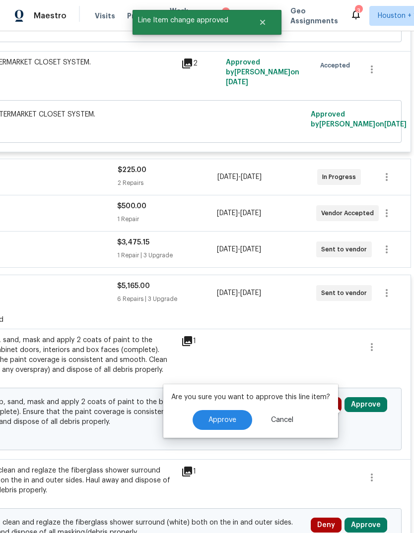
click at [236, 417] on button "Approve" at bounding box center [222, 420] width 60 height 20
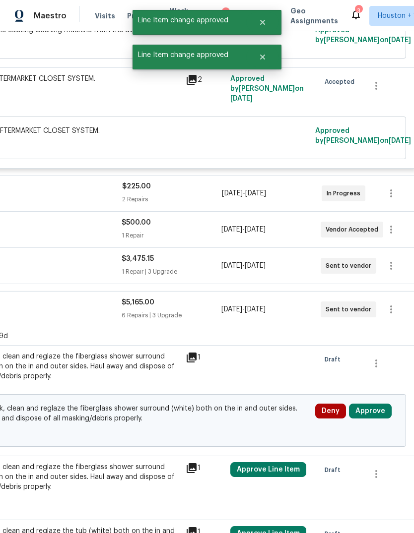
scroll to position [1274, 142]
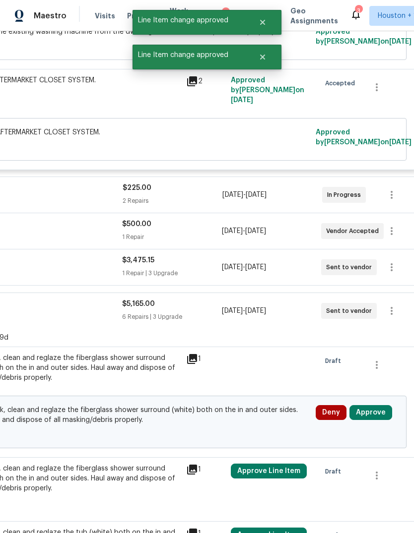
click at [372, 420] on button "Approve" at bounding box center [370, 412] width 43 height 15
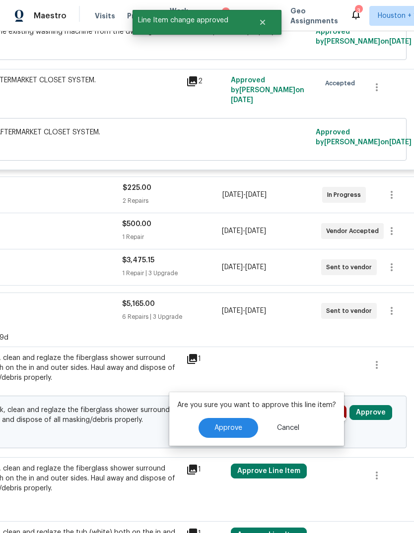
click at [237, 420] on button "Approve" at bounding box center [228, 428] width 60 height 20
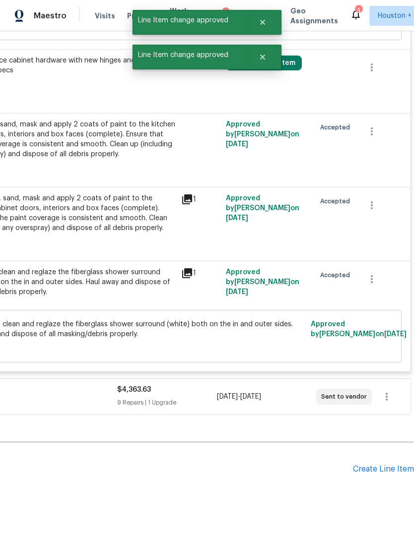
scroll to position [1987, 147]
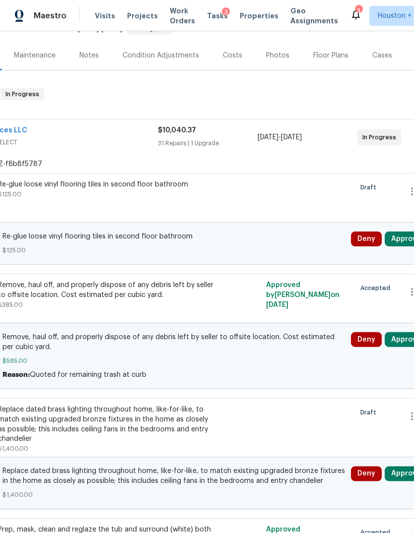
scroll to position [134, 130]
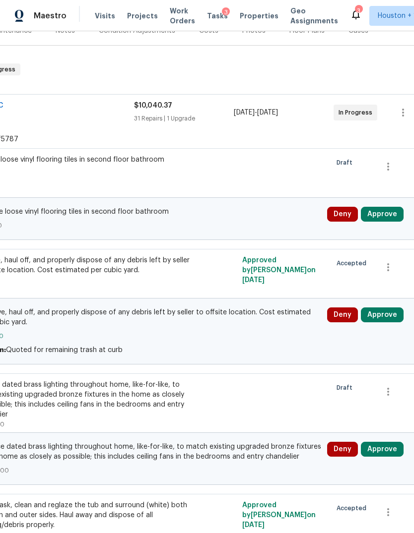
click at [384, 214] on button "Approve" at bounding box center [382, 214] width 43 height 15
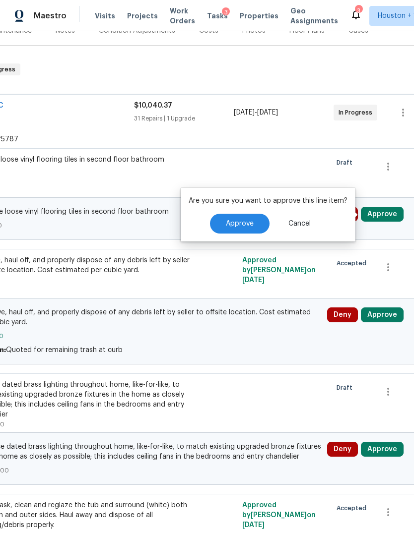
click at [238, 222] on span "Approve" at bounding box center [240, 223] width 28 height 7
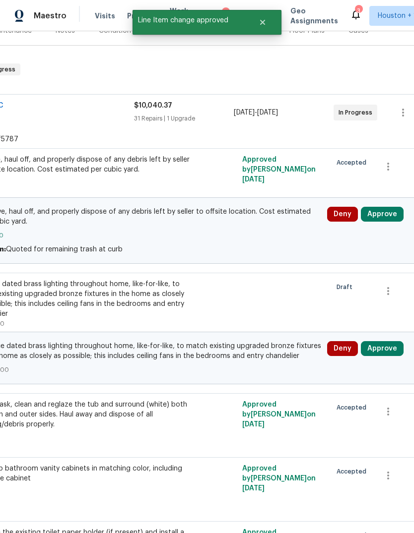
click at [385, 214] on button "Approve" at bounding box center [382, 214] width 43 height 15
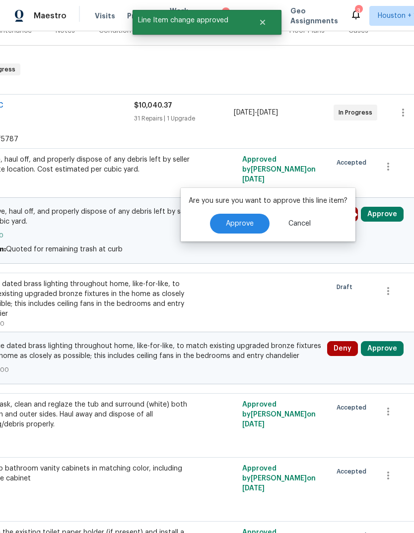
click at [259, 222] on button "Approve" at bounding box center [240, 224] width 60 height 20
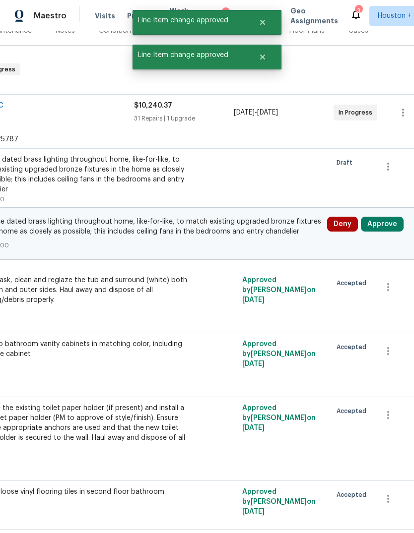
click at [383, 225] on button "Approve" at bounding box center [382, 224] width 43 height 15
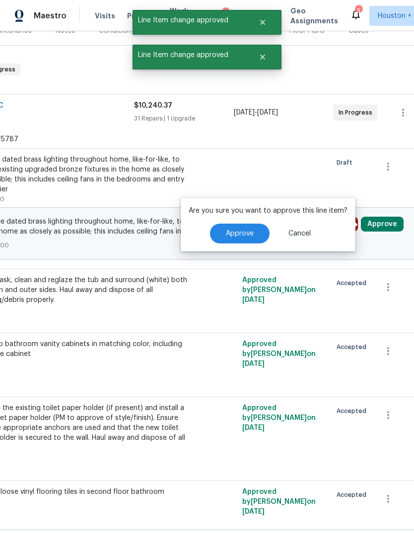
click at [241, 243] on button "Approve" at bounding box center [240, 234] width 60 height 20
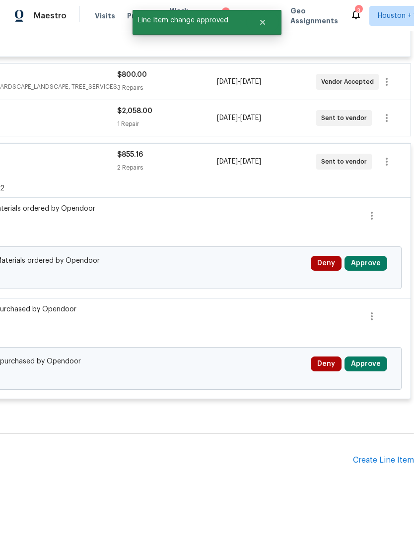
scroll to position [2986, 147]
click at [374, 270] on button "Approve" at bounding box center [365, 263] width 43 height 15
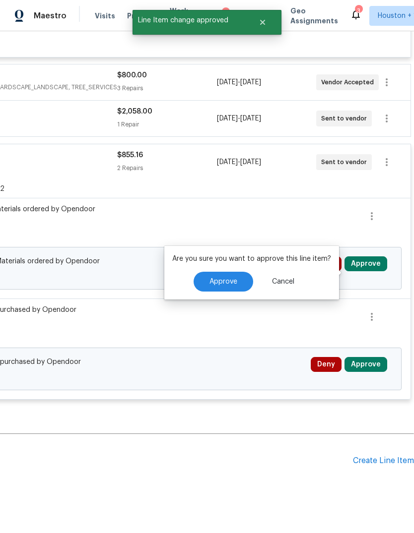
click at [227, 282] on span "Approve" at bounding box center [223, 281] width 28 height 7
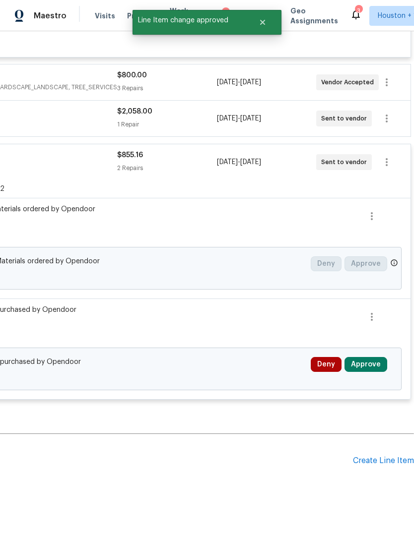
scroll to position [2790, 147]
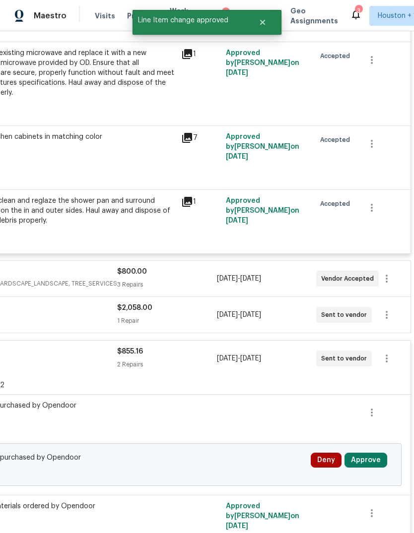
click at [368, 480] on div "Deny Approve" at bounding box center [351, 465] width 87 height 30
click at [371, 468] on button "Approve" at bounding box center [365, 460] width 43 height 15
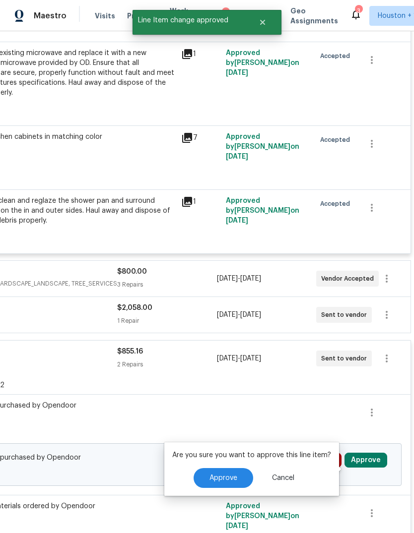
click at [227, 474] on button "Approve" at bounding box center [223, 478] width 60 height 20
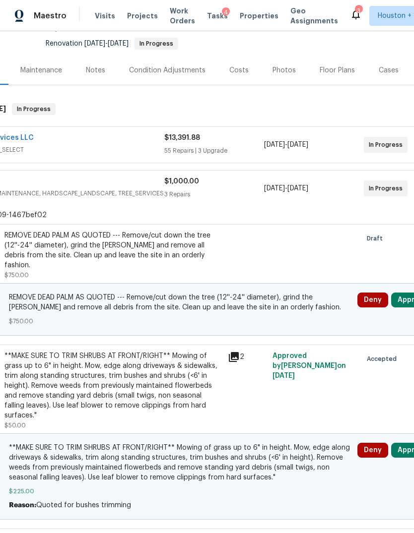
scroll to position [127, 132]
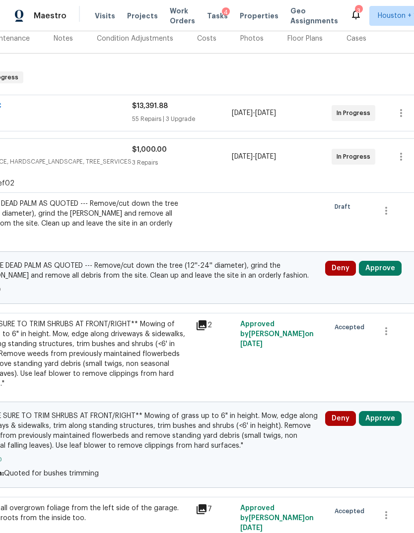
click at [383, 261] on button "Approve" at bounding box center [380, 268] width 43 height 15
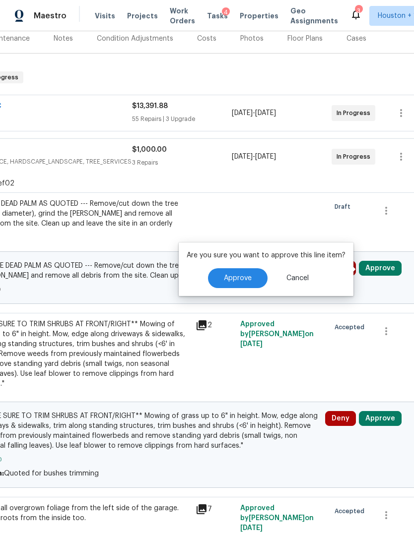
click at [229, 268] on button "Approve" at bounding box center [238, 278] width 60 height 20
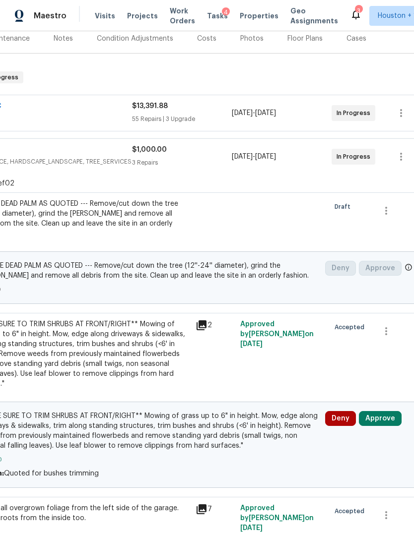
scroll to position [0, 132]
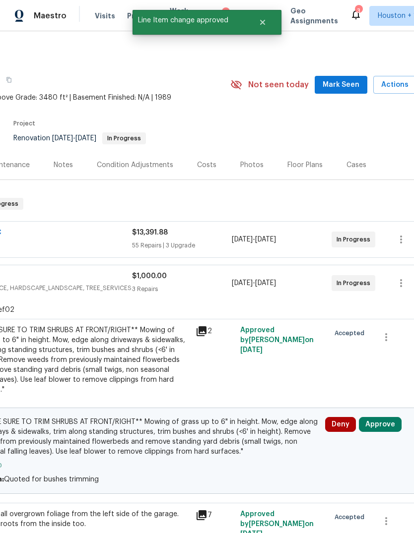
click at [383, 417] on button "Approve" at bounding box center [380, 424] width 43 height 15
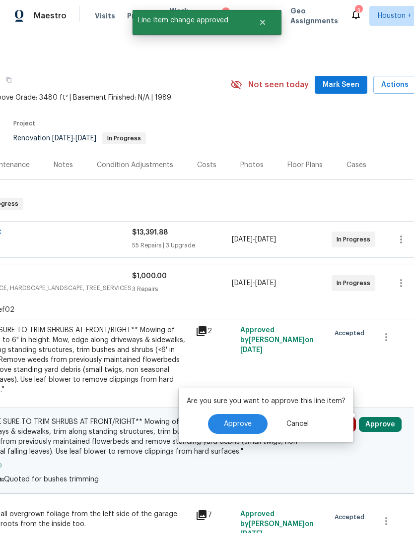
click at [241, 414] on button "Approve" at bounding box center [238, 424] width 60 height 20
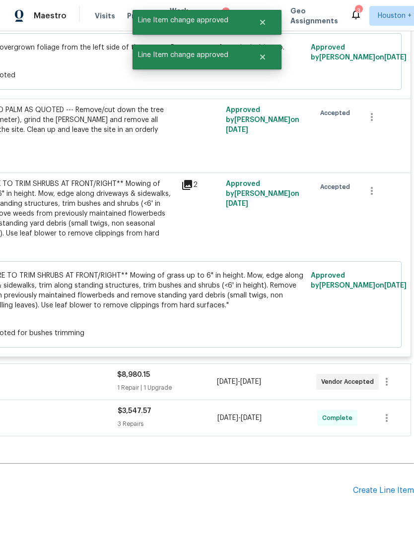
scroll to position [335, 147]
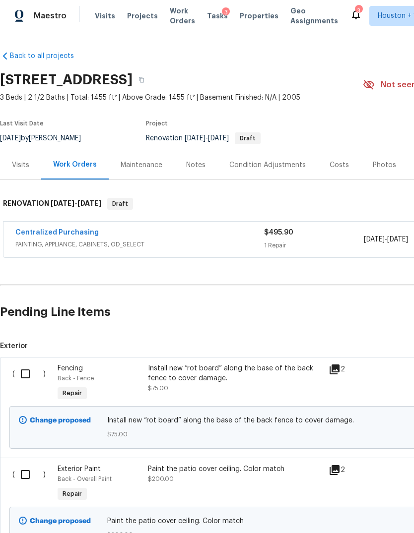
scroll to position [222, 114]
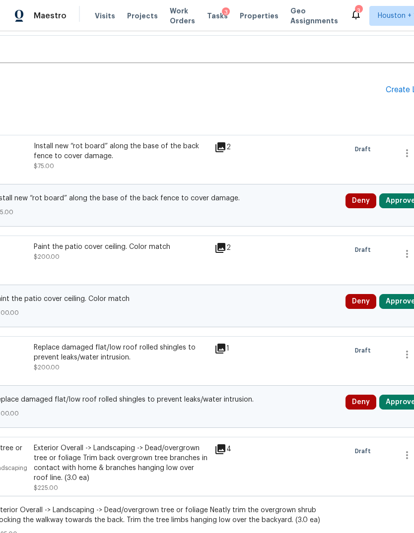
click at [399, 202] on button "Approve" at bounding box center [400, 200] width 43 height 15
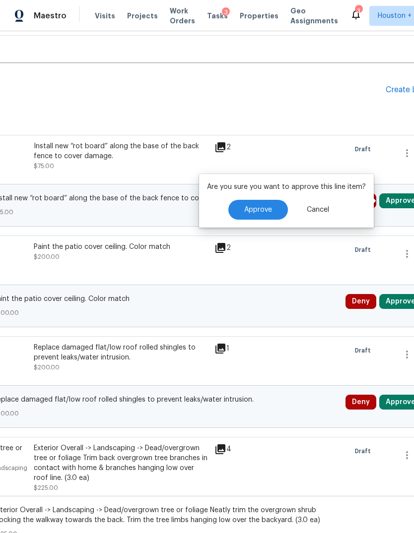
click at [249, 218] on button "Approve" at bounding box center [258, 210] width 60 height 20
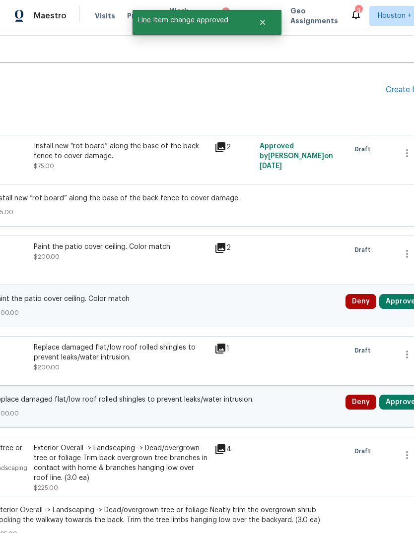
click at [391, 302] on button "Approve" at bounding box center [400, 301] width 43 height 15
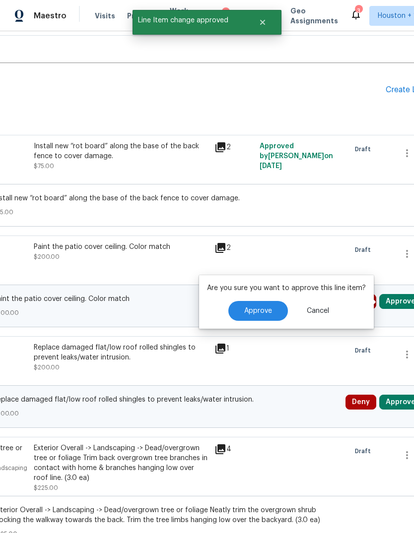
click at [253, 316] on button "Approve" at bounding box center [258, 311] width 60 height 20
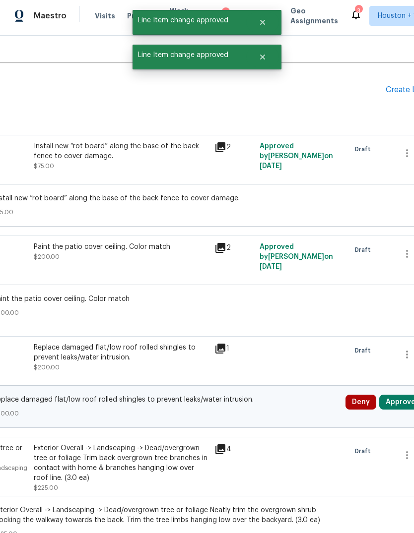
click at [391, 409] on button "Approve" at bounding box center [400, 402] width 43 height 15
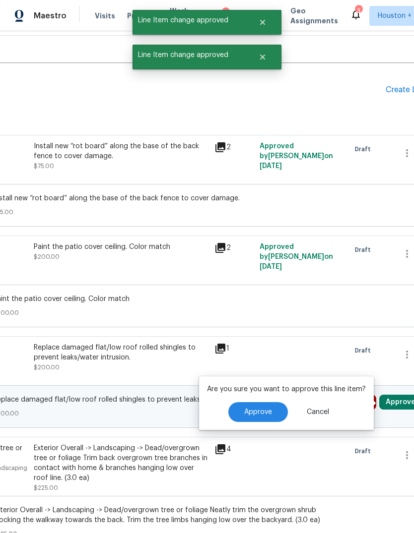
click at [256, 411] on span "Approve" at bounding box center [258, 412] width 28 height 7
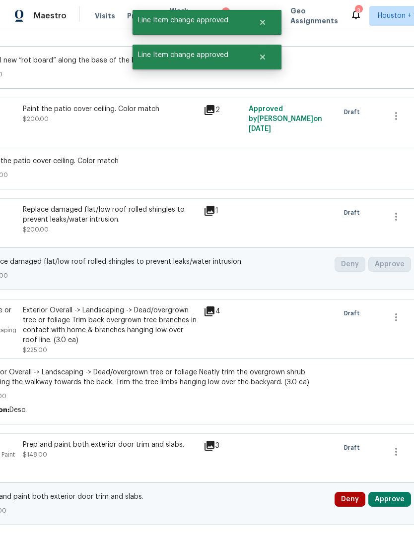
scroll to position [412, 129]
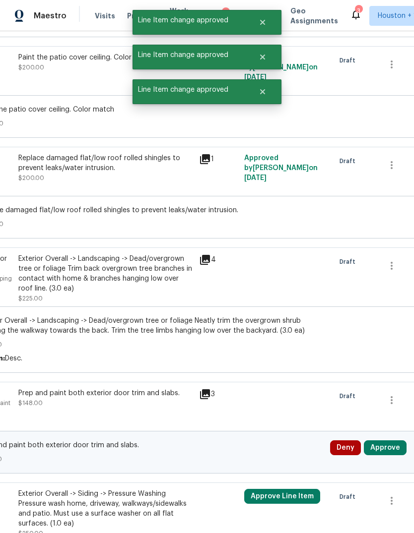
click at [386, 454] on button "Approve" at bounding box center [385, 448] width 43 height 15
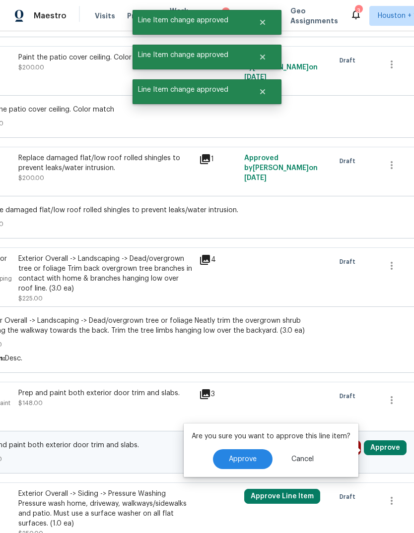
click at [258, 459] on button "Approve" at bounding box center [243, 459] width 60 height 20
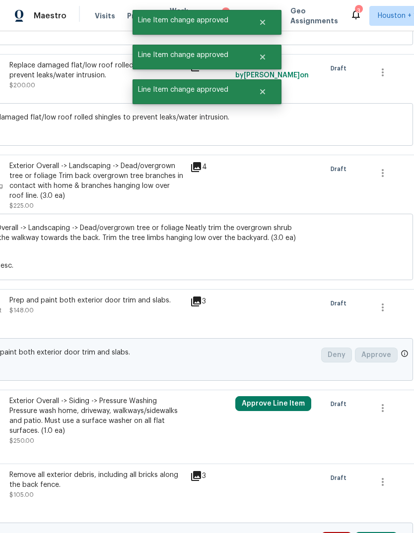
scroll to position [599, 146]
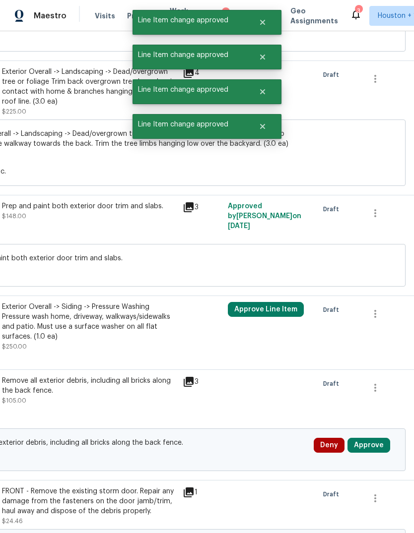
click at [295, 308] on button "Approve Line Item" at bounding box center [266, 309] width 76 height 15
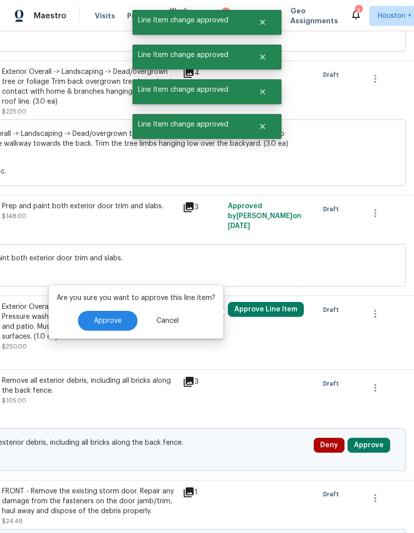
click at [132, 324] on button "Approve" at bounding box center [108, 321] width 60 height 20
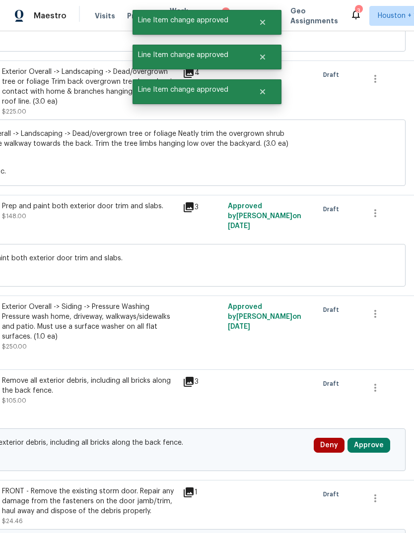
click at [378, 448] on button "Approve" at bounding box center [368, 445] width 43 height 15
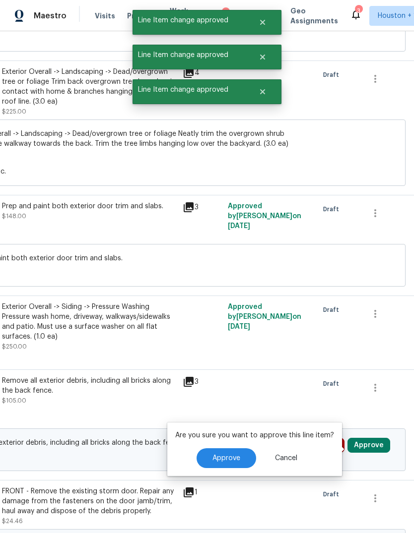
click at [232, 458] on span "Approve" at bounding box center [226, 458] width 28 height 7
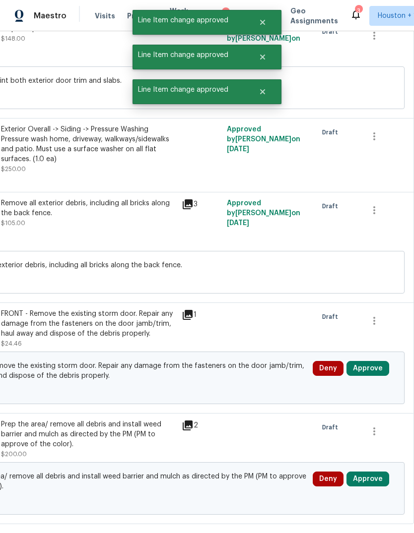
scroll to position [776, 147]
click at [370, 375] on button "Approve" at bounding box center [367, 368] width 43 height 15
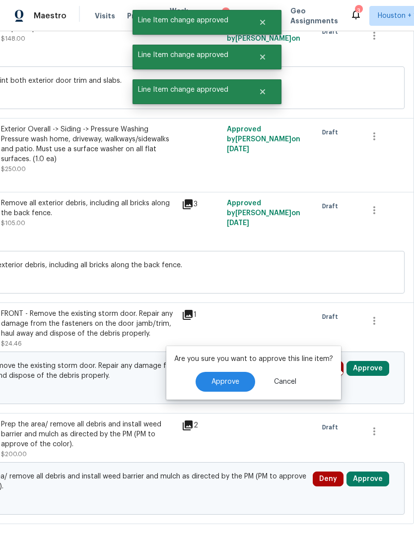
click at [230, 384] on span "Approve" at bounding box center [225, 382] width 28 height 7
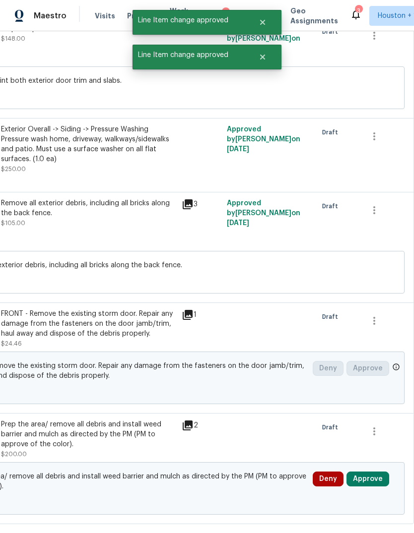
click at [372, 482] on button "Approve" at bounding box center [367, 479] width 43 height 15
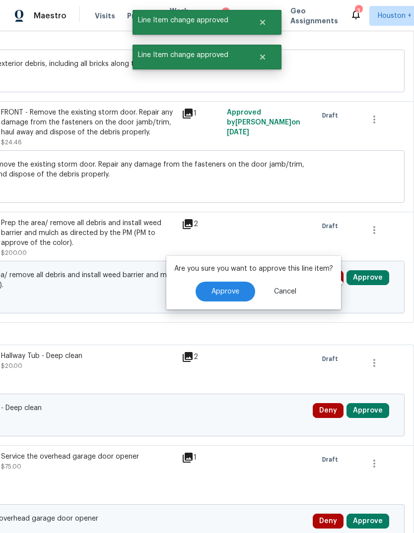
scroll to position [978, 147]
click at [368, 412] on button "Approve" at bounding box center [367, 410] width 43 height 15
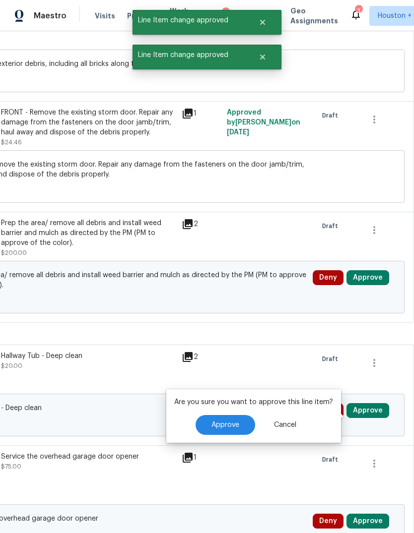
click at [241, 426] on button "Approve" at bounding box center [225, 425] width 60 height 20
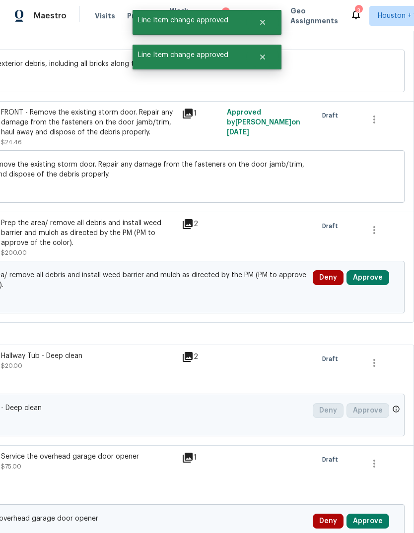
click at [380, 279] on button "Approve" at bounding box center [367, 277] width 43 height 15
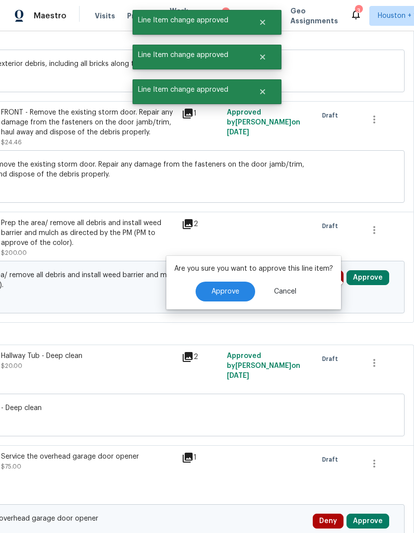
click at [220, 292] on span "Approve" at bounding box center [225, 291] width 28 height 7
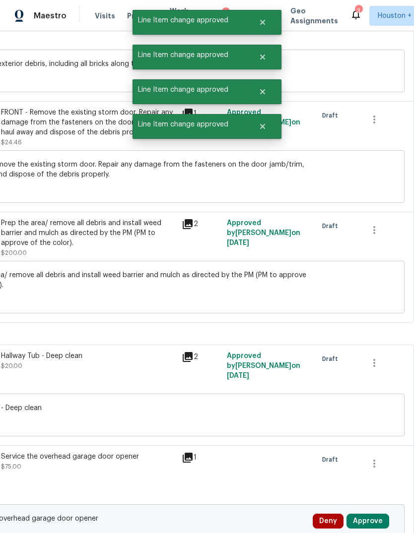
click at [373, 517] on button "Approve" at bounding box center [367, 521] width 43 height 15
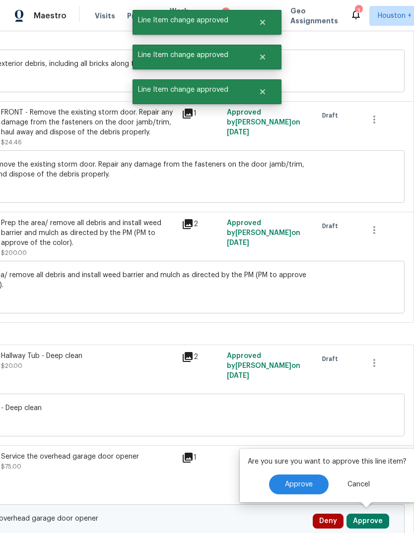
click at [293, 492] on button "Approve" at bounding box center [299, 485] width 60 height 20
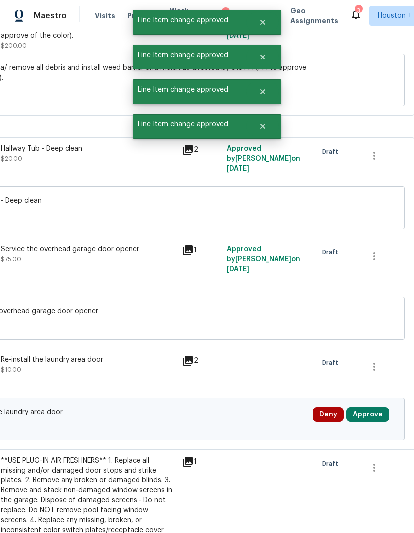
click at [372, 414] on button "Approve" at bounding box center [367, 414] width 43 height 15
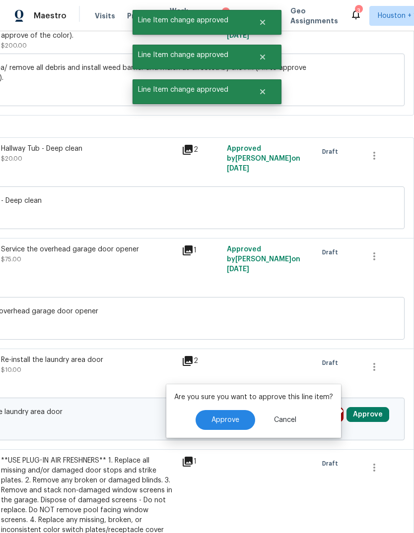
click at [244, 417] on button "Approve" at bounding box center [225, 420] width 60 height 20
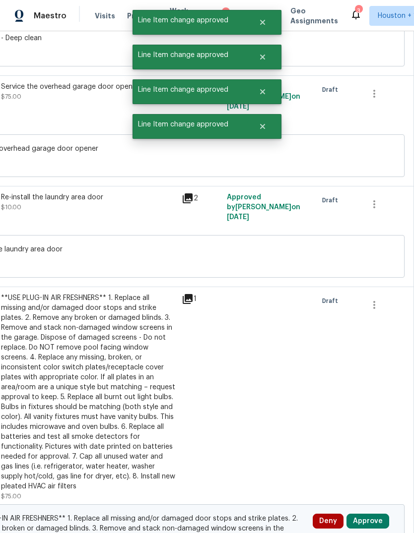
scroll to position [1386, 147]
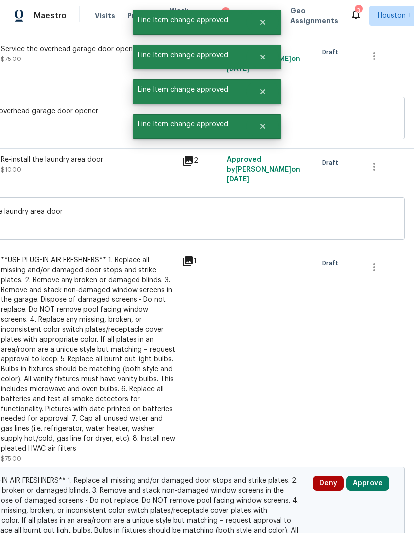
click at [367, 476] on button "Approve" at bounding box center [367, 483] width 43 height 15
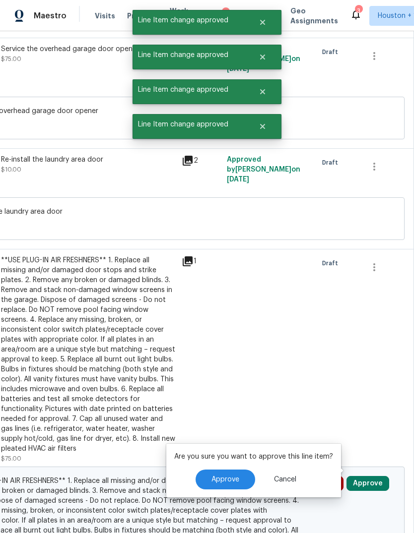
click at [233, 470] on button "Approve" at bounding box center [225, 480] width 60 height 20
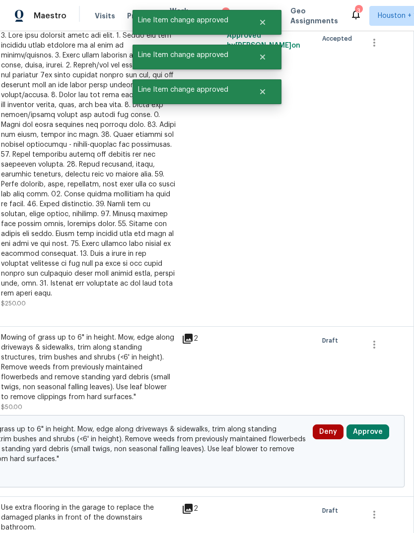
scroll to position [1981, 147]
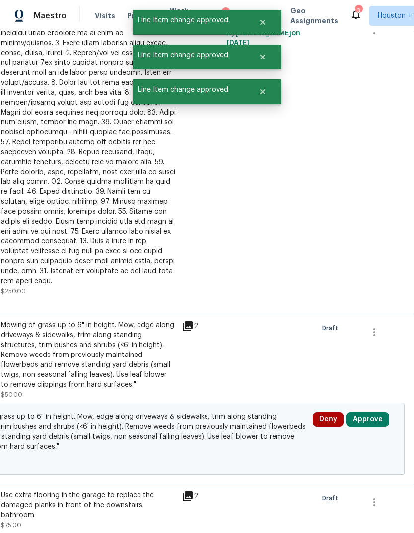
click at [382, 412] on button "Approve" at bounding box center [367, 419] width 43 height 15
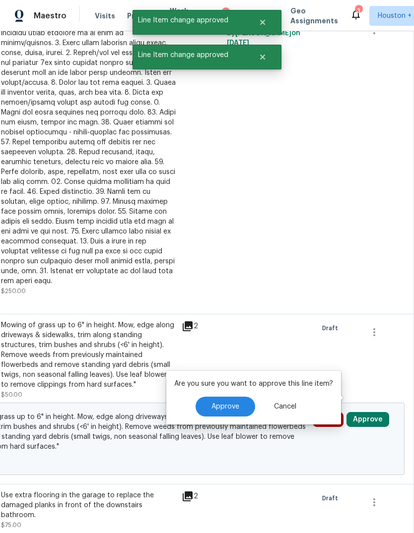
click at [233, 401] on button "Approve" at bounding box center [225, 407] width 60 height 20
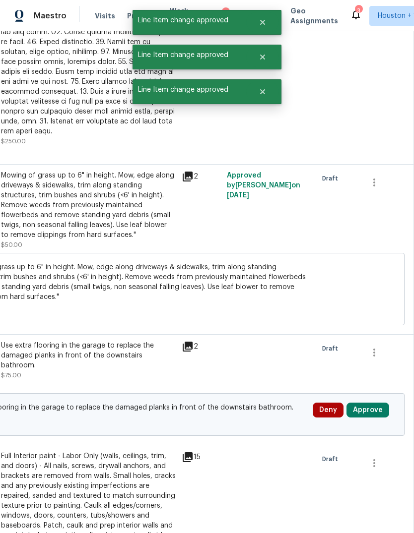
click at [380, 403] on button "Approve" at bounding box center [367, 410] width 43 height 15
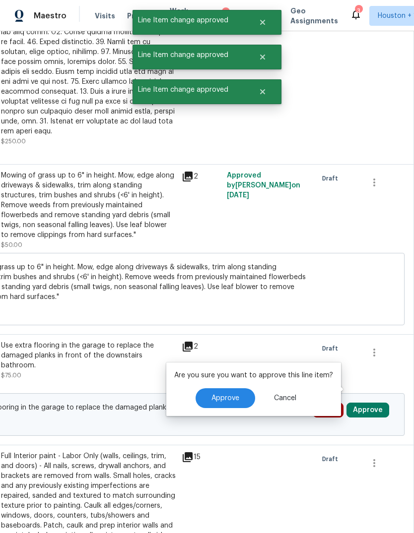
click at [238, 396] on button "Approve" at bounding box center [225, 398] width 60 height 20
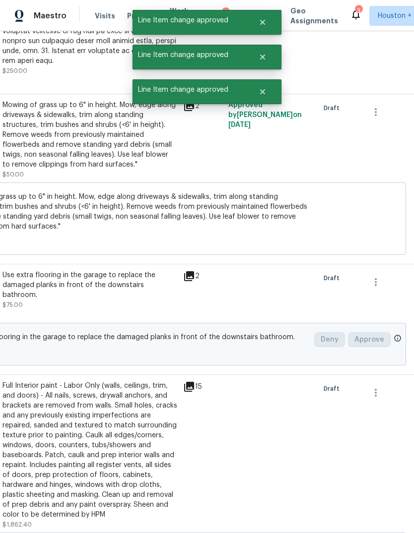
scroll to position [2268, 144]
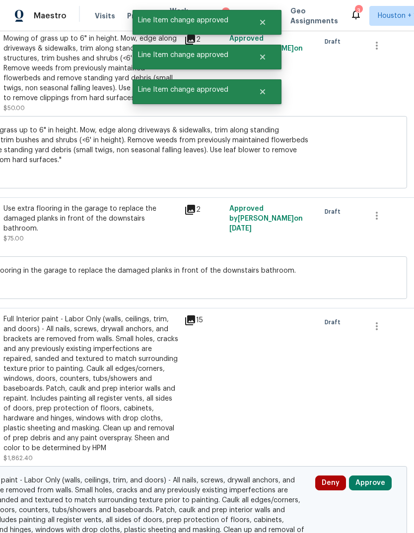
click at [368, 476] on button "Approve" at bounding box center [370, 483] width 43 height 15
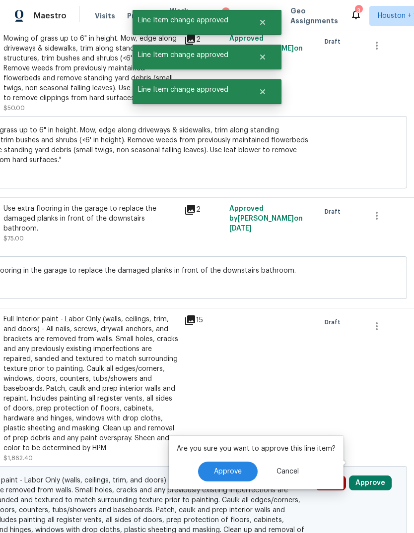
click at [238, 462] on button "Approve" at bounding box center [228, 472] width 60 height 20
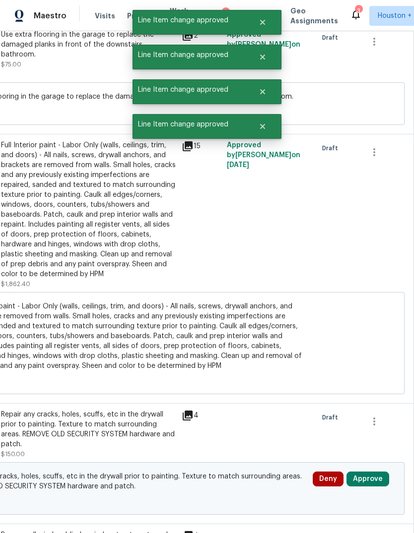
click at [362, 472] on button "Approve" at bounding box center [367, 479] width 43 height 15
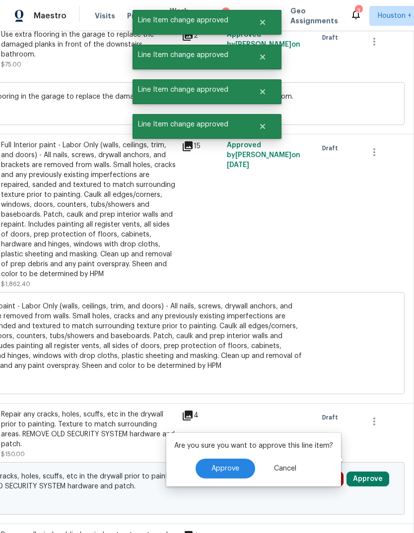
click at [226, 470] on span "Approve" at bounding box center [225, 468] width 28 height 7
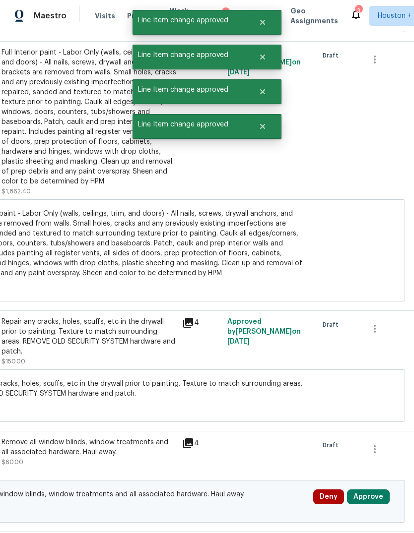
scroll to position [2595, 146]
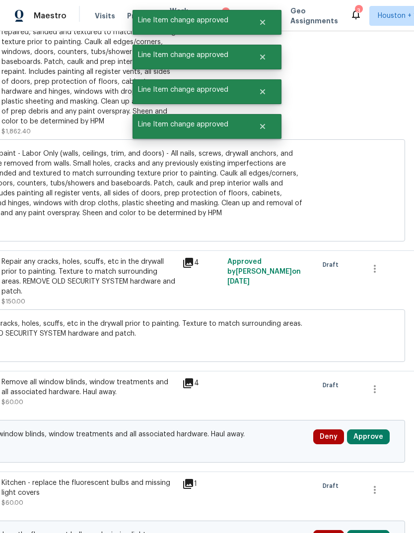
click at [371, 430] on button "Approve" at bounding box center [368, 437] width 43 height 15
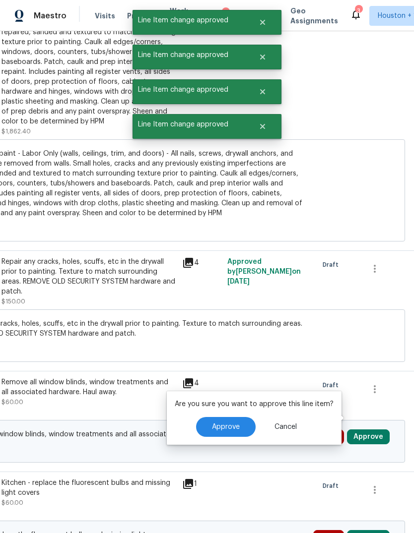
click at [227, 432] on button "Approve" at bounding box center [226, 427] width 60 height 20
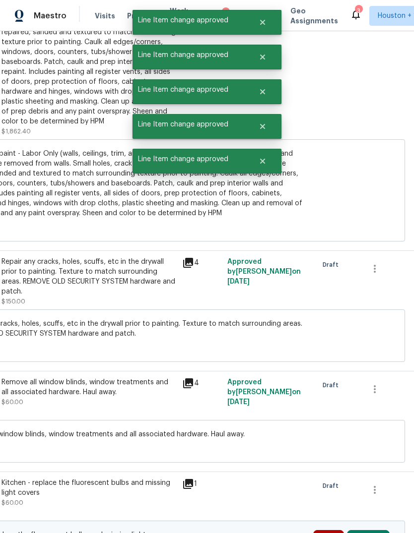
click at [372, 530] on button "Approve" at bounding box center [368, 537] width 43 height 15
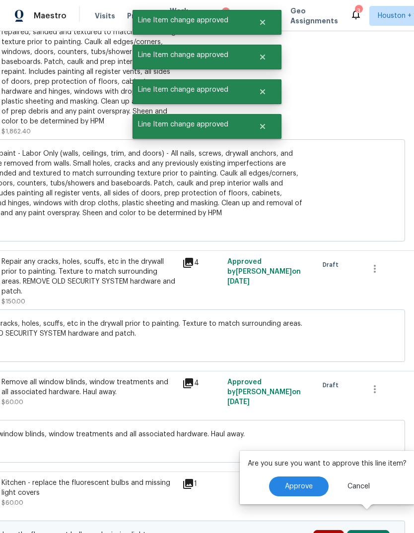
click at [281, 487] on button "Approve" at bounding box center [299, 487] width 60 height 20
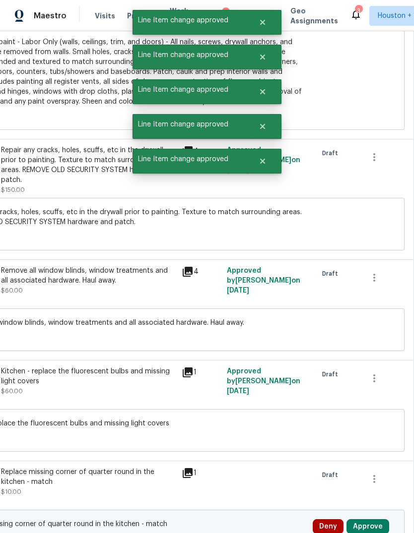
scroll to position [2806, 147]
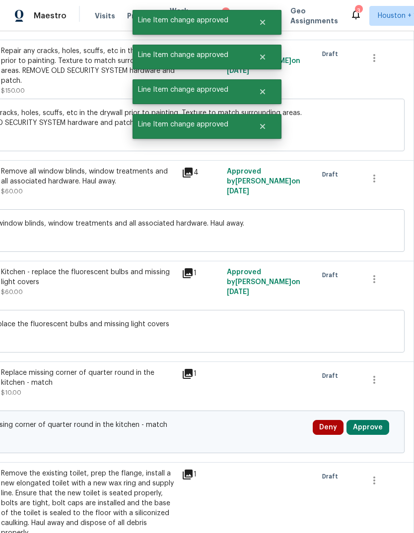
click at [378, 420] on button "Approve" at bounding box center [367, 427] width 43 height 15
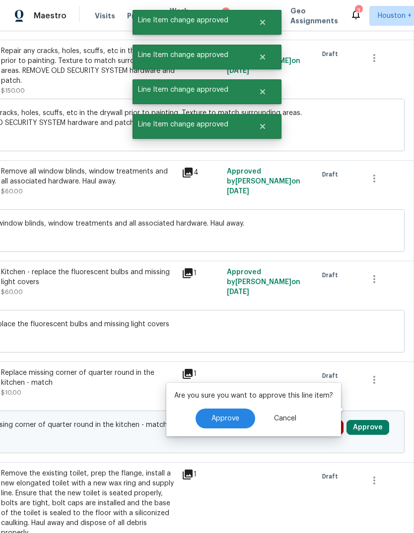
click at [247, 420] on button "Approve" at bounding box center [225, 419] width 60 height 20
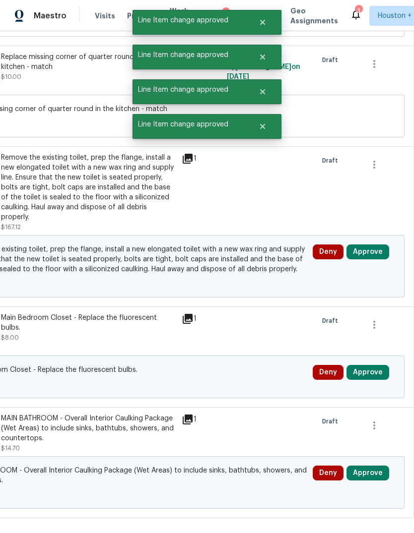
scroll to position [3121, 147]
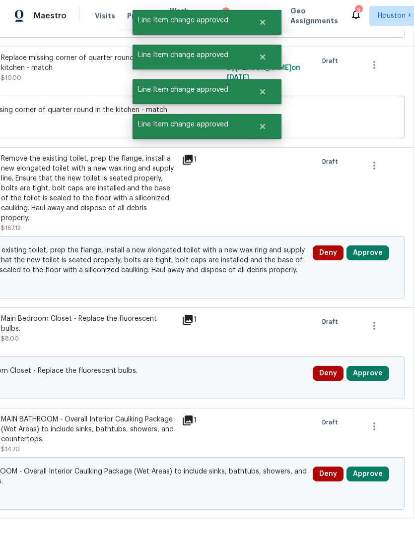
click at [377, 246] on button "Approve" at bounding box center [367, 253] width 43 height 15
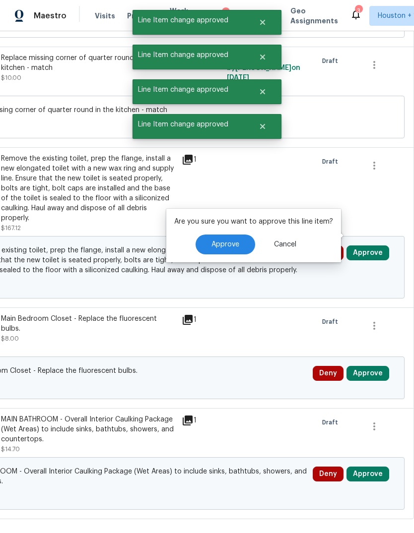
click at [233, 246] on span "Approve" at bounding box center [225, 244] width 28 height 7
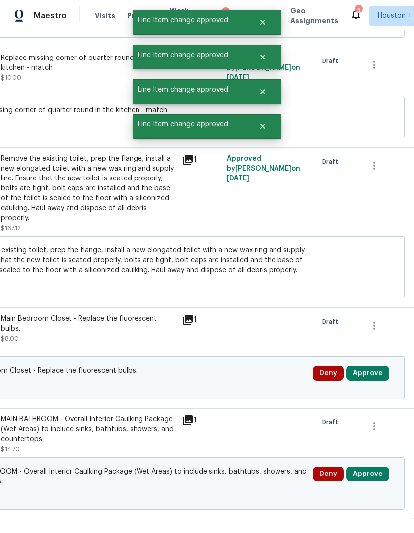
click at [369, 366] on button "Approve" at bounding box center [367, 373] width 43 height 15
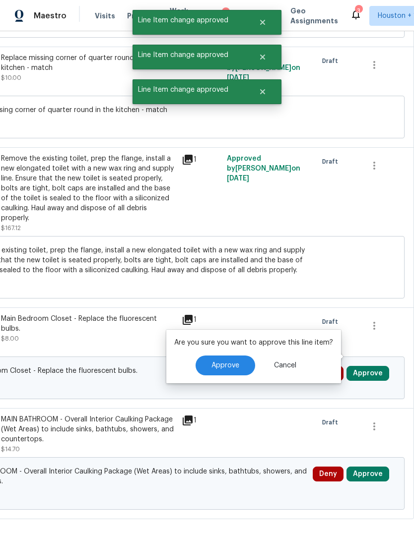
click at [221, 369] on span "Approve" at bounding box center [225, 365] width 28 height 7
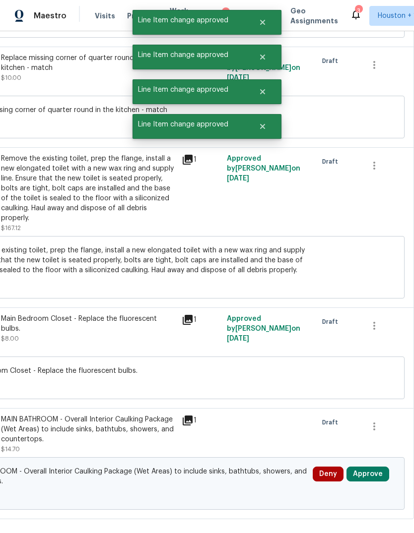
click at [369, 467] on button "Approve" at bounding box center [367, 474] width 43 height 15
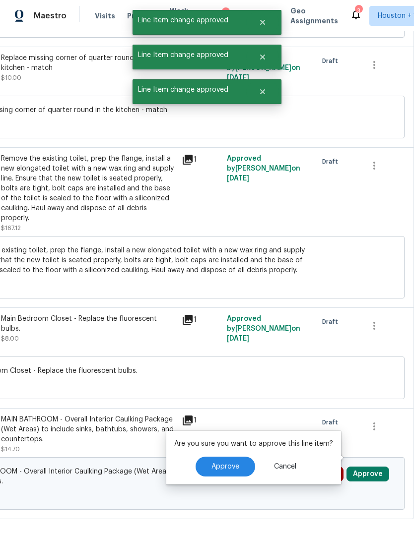
click at [227, 461] on button "Approve" at bounding box center [225, 467] width 60 height 20
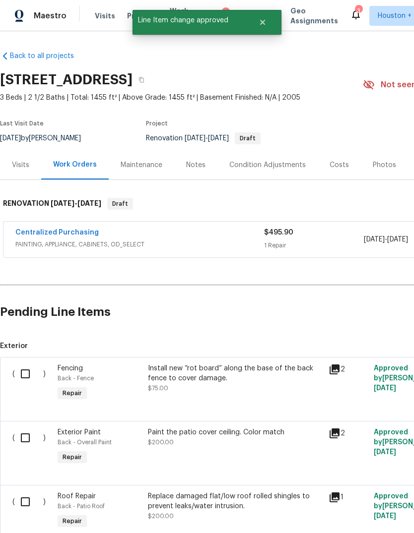
scroll to position [0, 0]
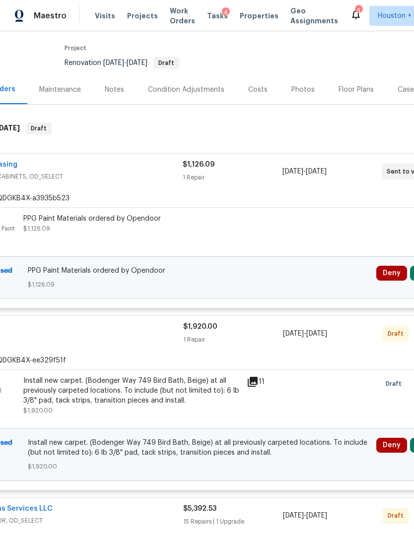
scroll to position [95, 103]
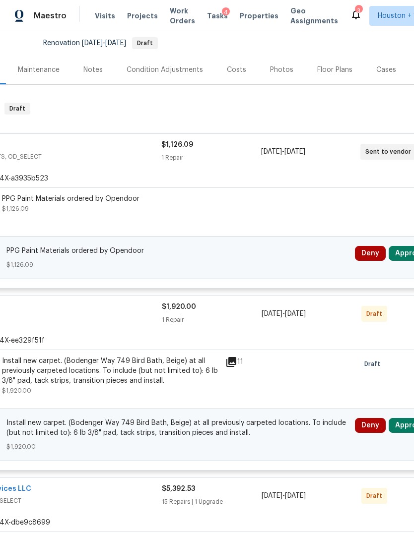
click at [400, 259] on button "Approve" at bounding box center [409, 253] width 43 height 15
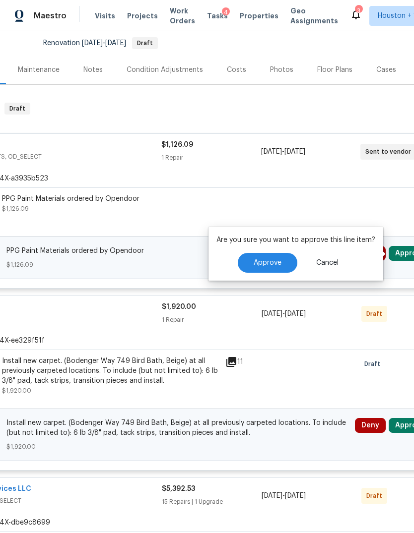
click at [272, 269] on button "Approve" at bounding box center [268, 263] width 60 height 20
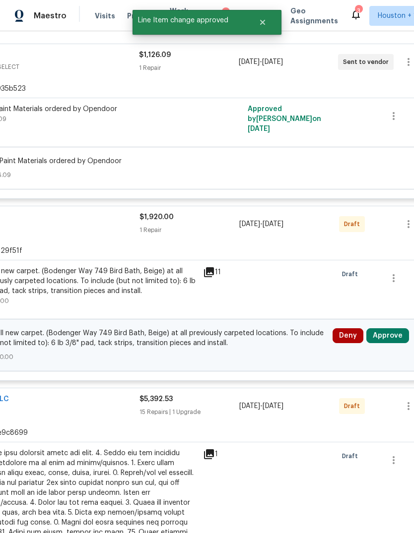
scroll to position [223, 134]
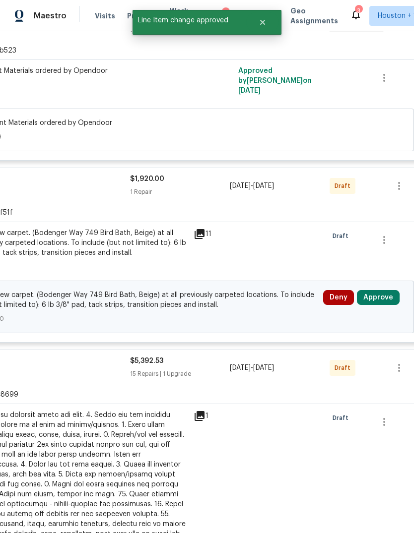
click at [386, 303] on button "Approve" at bounding box center [378, 297] width 43 height 15
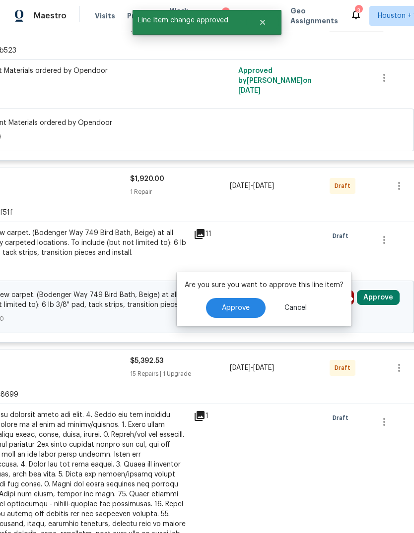
click at [251, 310] on button "Approve" at bounding box center [236, 308] width 60 height 20
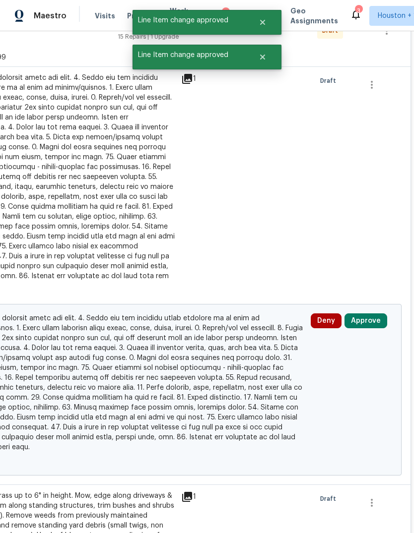
scroll to position [561, 147]
click at [377, 320] on button "Approve" at bounding box center [365, 321] width 43 height 15
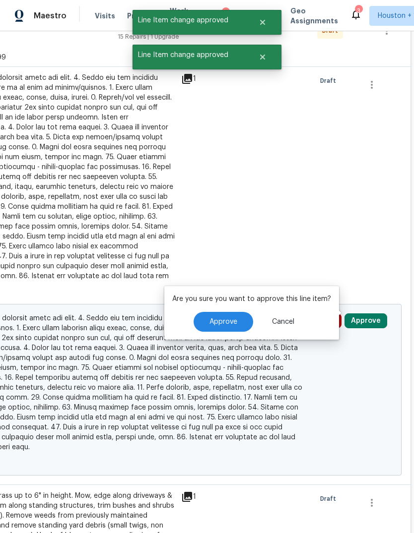
click at [237, 325] on button "Approve" at bounding box center [223, 322] width 60 height 20
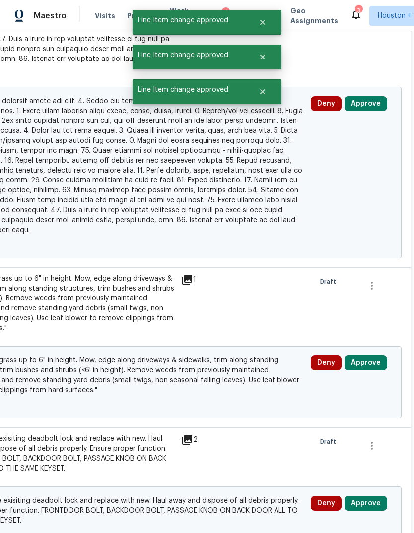
scroll to position [591, 147]
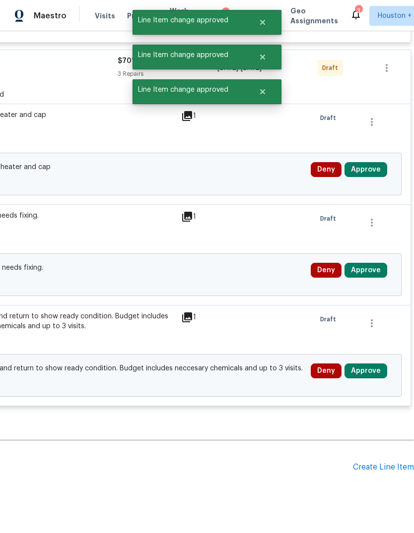
click at [236, 366] on div at bounding box center [133, 6] width 561 height 819
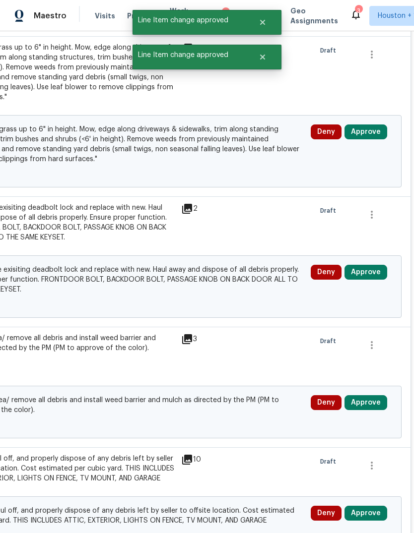
click at [368, 410] on button "Approve" at bounding box center [365, 402] width 43 height 15
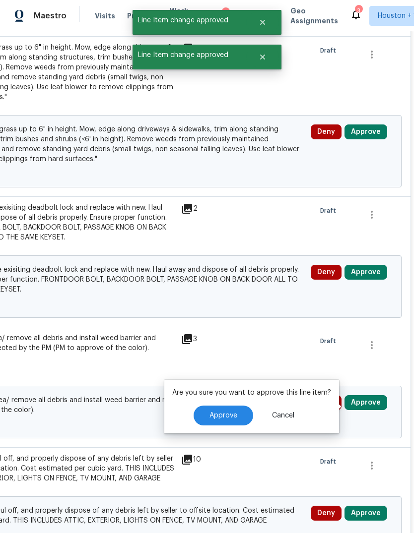
click at [229, 412] on span "Approve" at bounding box center [223, 415] width 28 height 7
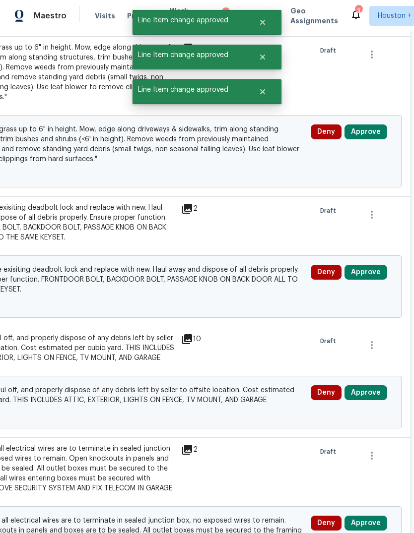
click at [369, 279] on button "Approve" at bounding box center [365, 272] width 43 height 15
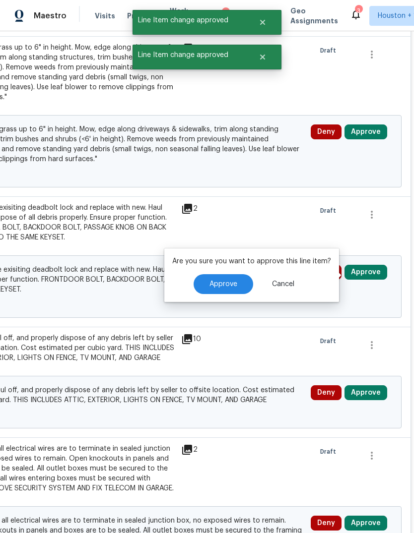
click at [226, 285] on span "Approve" at bounding box center [223, 284] width 28 height 7
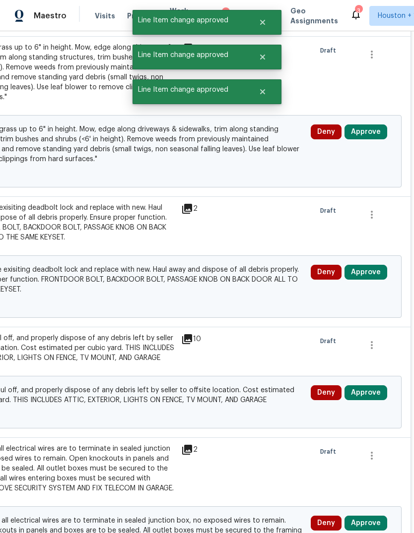
click at [362, 130] on button "Approve" at bounding box center [365, 132] width 43 height 15
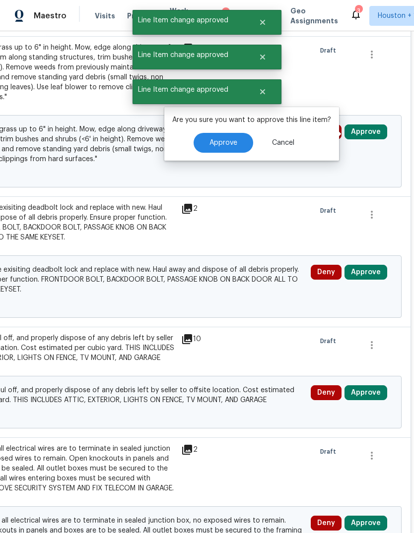
click at [224, 147] on button "Approve" at bounding box center [223, 143] width 60 height 20
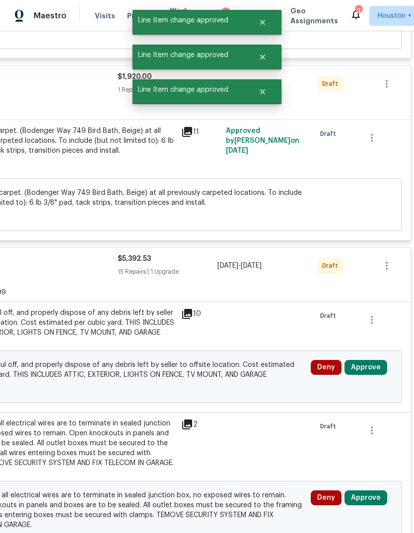
scroll to position [299, 147]
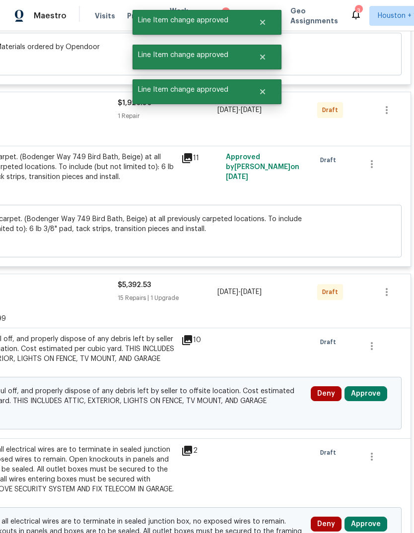
click at [370, 396] on button "Approve" at bounding box center [365, 393] width 43 height 15
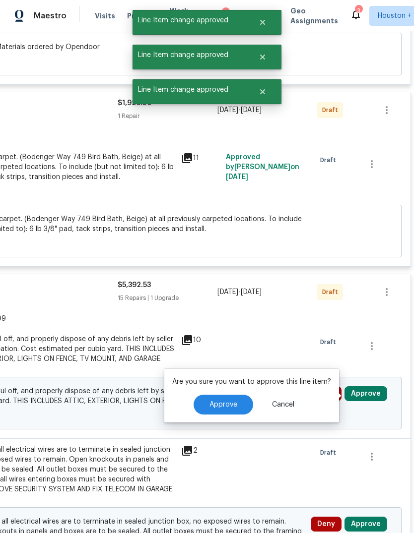
click at [245, 401] on button "Approve" at bounding box center [223, 405] width 60 height 20
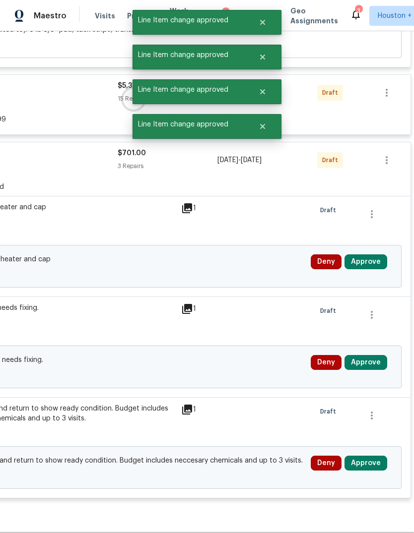
scroll to position [499, 147]
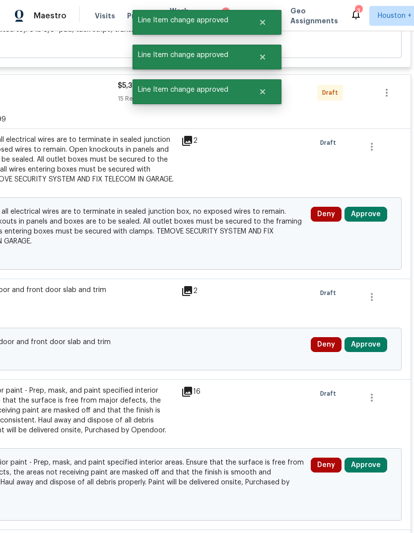
click at [374, 220] on button "Approve" at bounding box center [365, 214] width 43 height 15
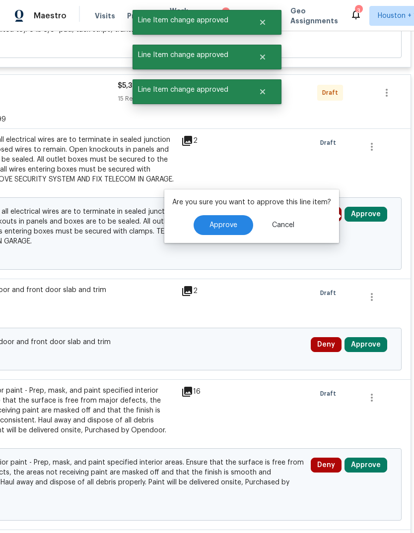
click at [234, 227] on span "Approve" at bounding box center [223, 225] width 28 height 7
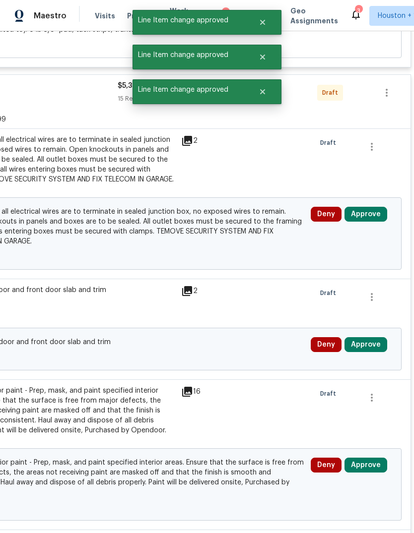
click at [368, 351] on button "Approve" at bounding box center [365, 344] width 43 height 15
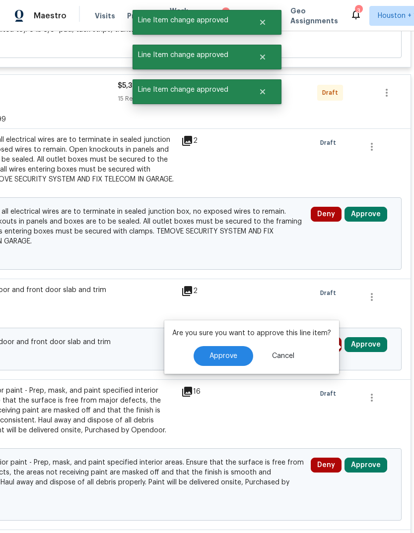
click at [230, 357] on span "Approve" at bounding box center [223, 356] width 28 height 7
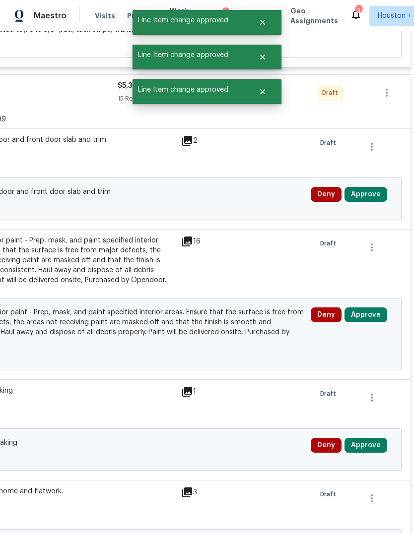
click at [373, 443] on button "Approve" at bounding box center [365, 445] width 43 height 15
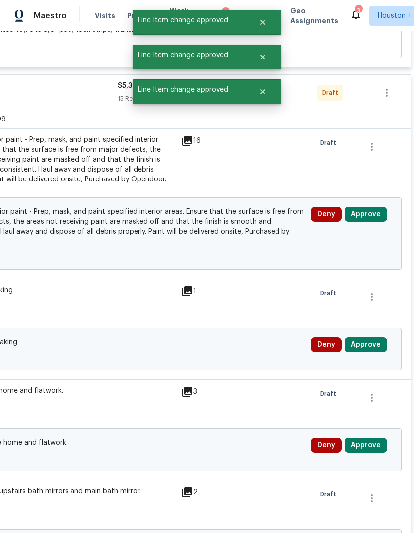
click at [365, 441] on button "Approve" at bounding box center [365, 445] width 43 height 15
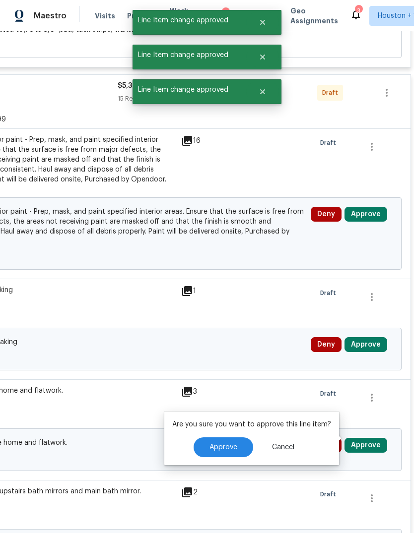
click at [224, 441] on button "Approve" at bounding box center [223, 448] width 60 height 20
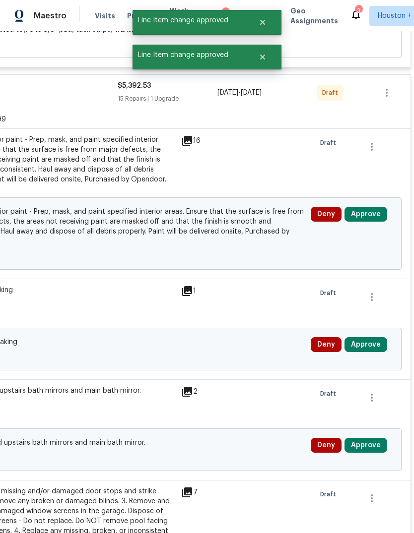
click at [369, 215] on button "Approve" at bounding box center [365, 214] width 43 height 15
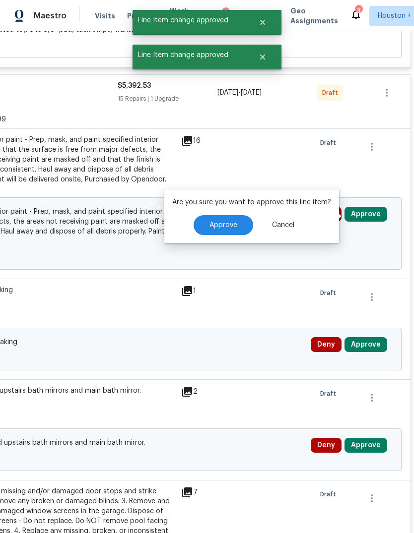
click at [246, 227] on button "Approve" at bounding box center [223, 225] width 60 height 20
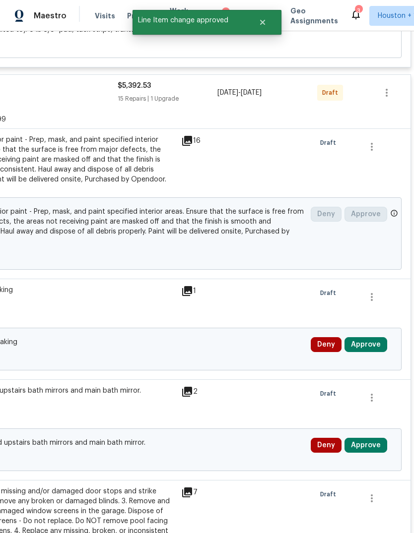
click at [365, 343] on button "Approve" at bounding box center [365, 344] width 43 height 15
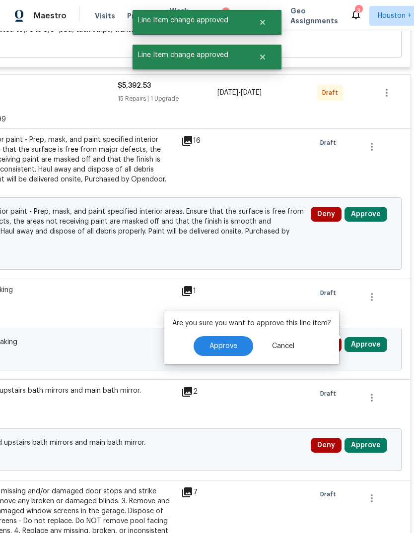
click at [228, 345] on span "Approve" at bounding box center [223, 346] width 28 height 7
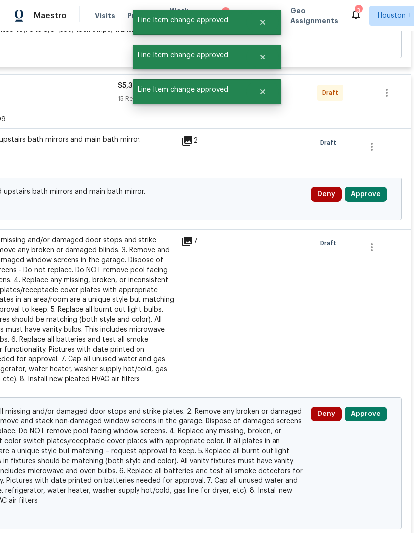
click at [368, 201] on button "Approve" at bounding box center [365, 194] width 43 height 15
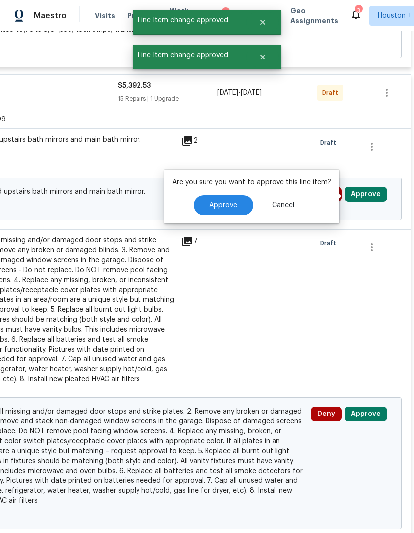
click at [233, 209] on span "Approve" at bounding box center [223, 205] width 28 height 7
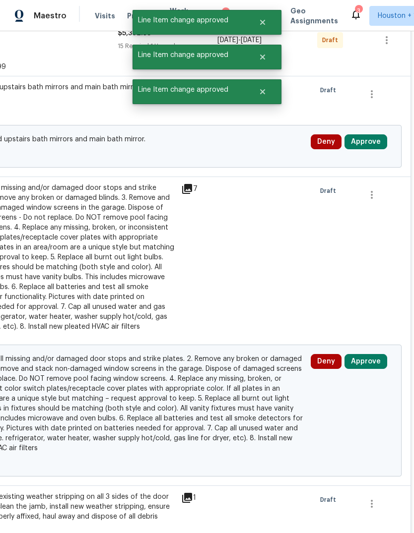
scroll to position [552, 147]
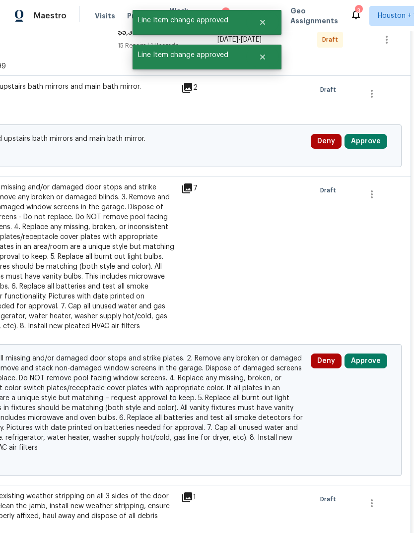
click at [371, 369] on button "Approve" at bounding box center [365, 361] width 43 height 15
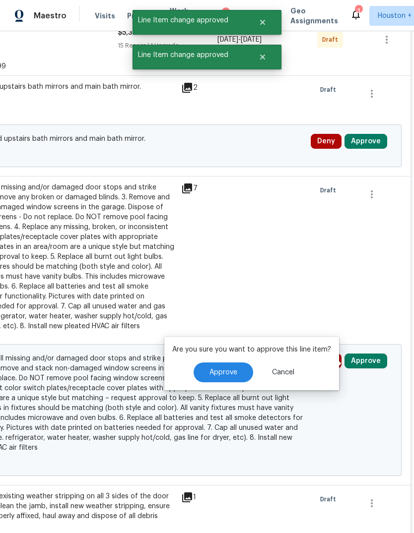
click at [226, 374] on span "Approve" at bounding box center [223, 372] width 28 height 7
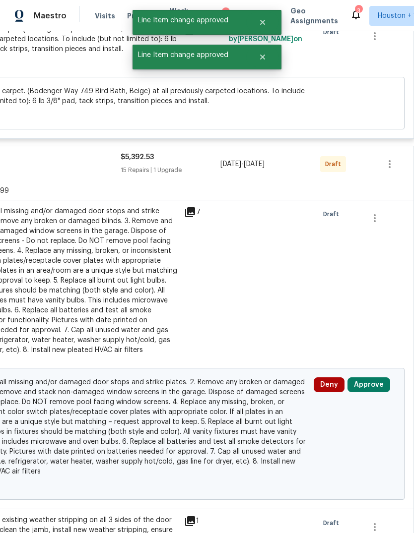
scroll to position [427, 144]
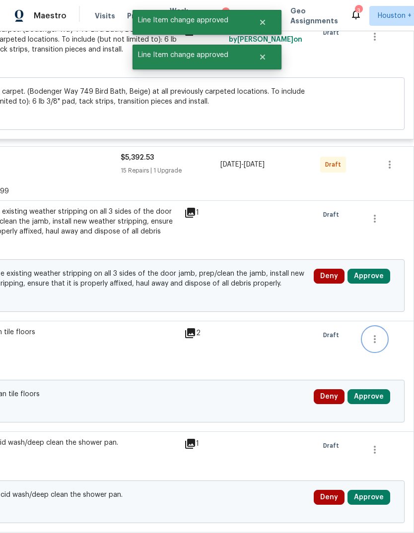
click at [375, 340] on icon "button" at bounding box center [375, 339] width 2 height 8
click at [372, 281] on div at bounding box center [207, 266] width 414 height 533
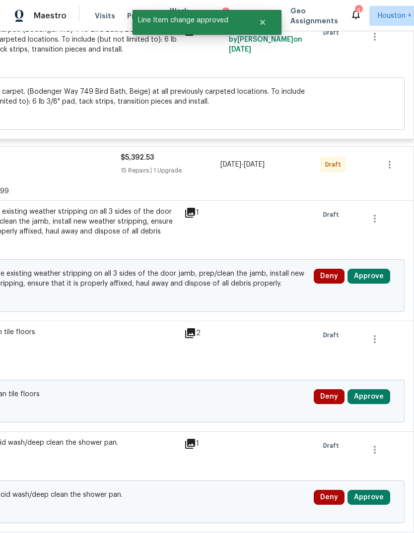
click at [370, 284] on button "Approve" at bounding box center [368, 276] width 43 height 15
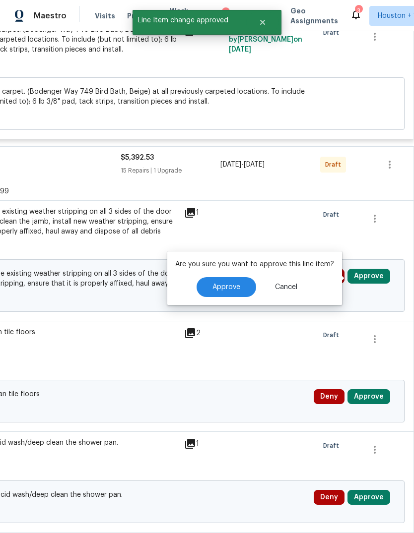
click at [238, 284] on span "Approve" at bounding box center [226, 287] width 28 height 7
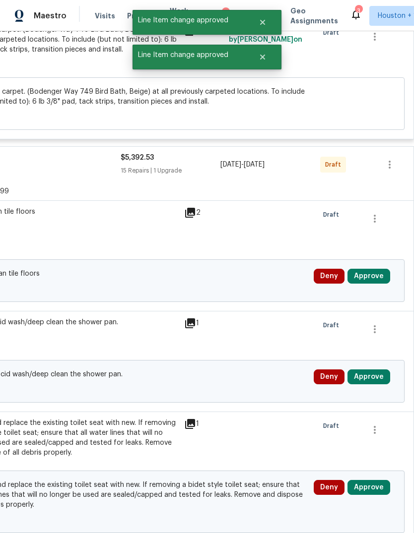
click at [376, 278] on button "Approve" at bounding box center [368, 276] width 43 height 15
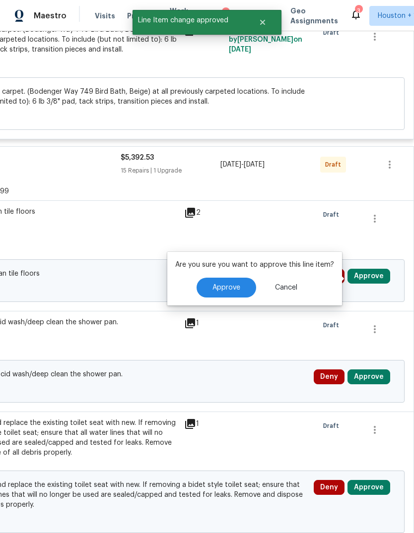
click at [241, 283] on button "Approve" at bounding box center [226, 288] width 60 height 20
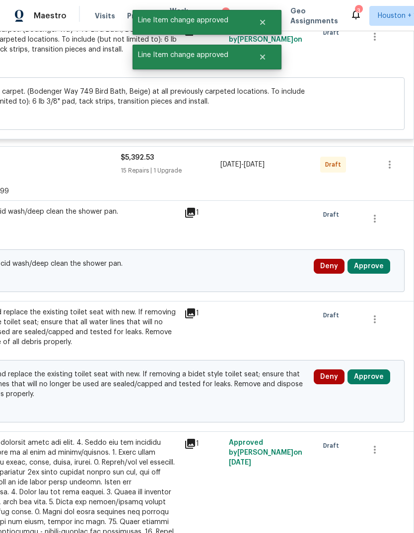
click at [377, 272] on button "Approve" at bounding box center [368, 266] width 43 height 15
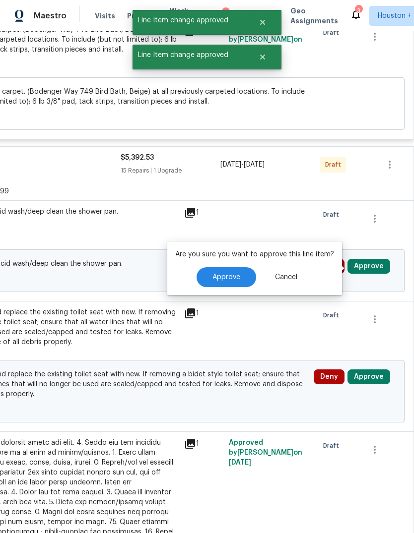
click at [239, 275] on button "Approve" at bounding box center [226, 277] width 60 height 20
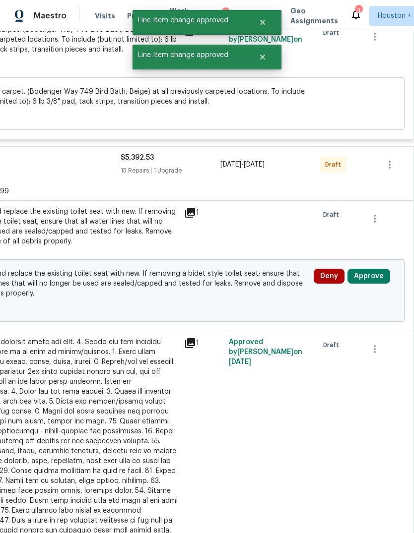
click at [378, 283] on button "Approve" at bounding box center [368, 276] width 43 height 15
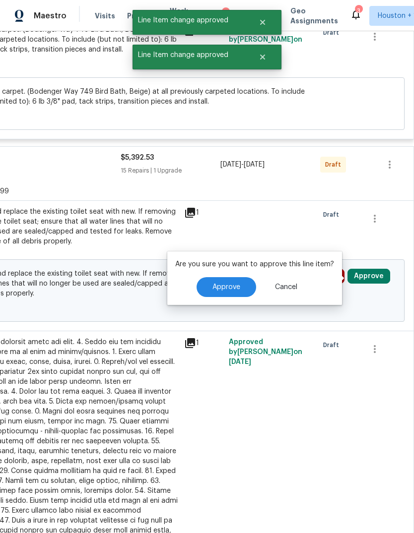
click at [240, 287] on button "Approve" at bounding box center [226, 287] width 60 height 20
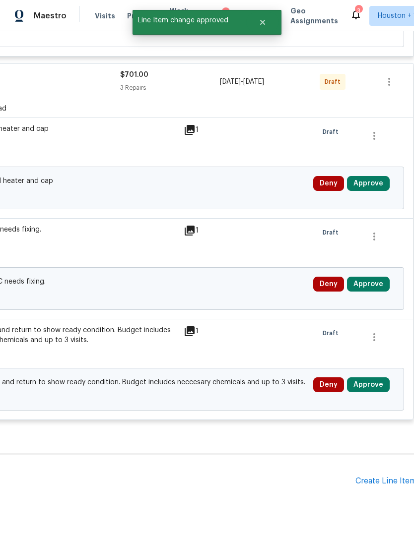
scroll to position [2982, 142]
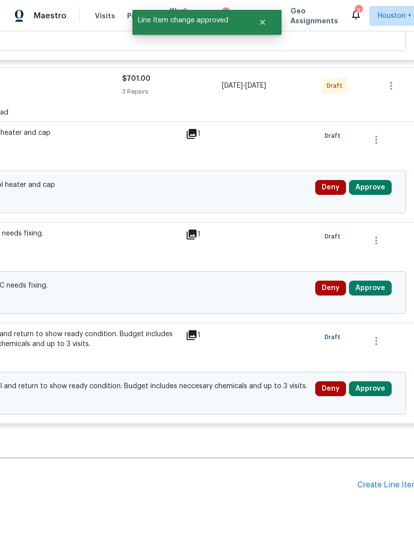
click at [376, 180] on button "Approve" at bounding box center [370, 187] width 43 height 15
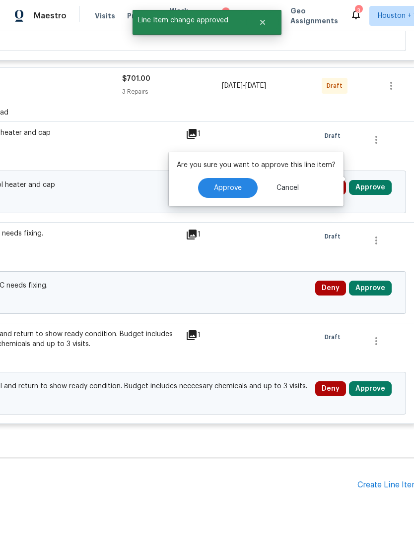
click at [245, 191] on button "Approve" at bounding box center [228, 188] width 60 height 20
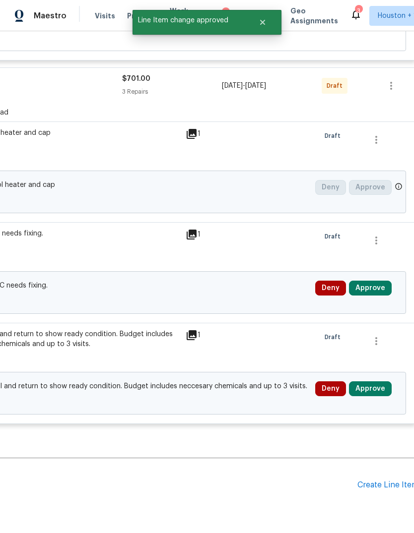
scroll to position [2692, 142]
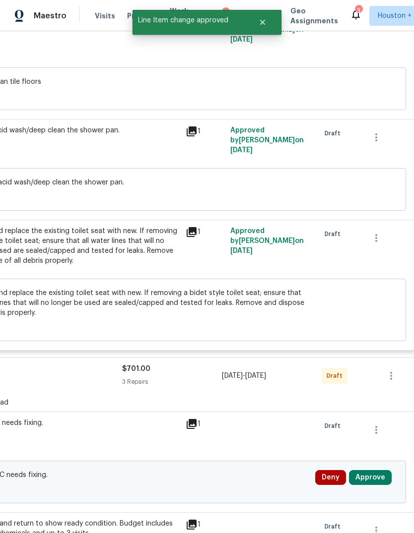
click at [379, 471] on button "Approve" at bounding box center [370, 477] width 43 height 15
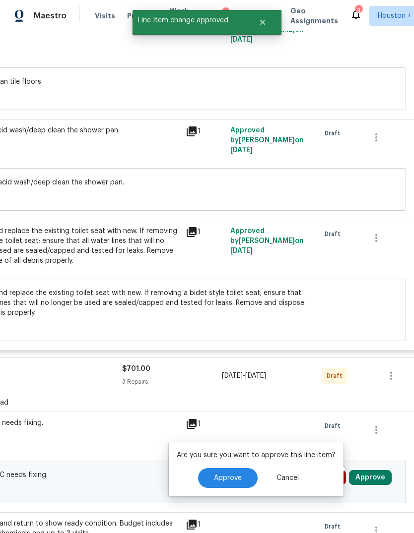
click at [253, 475] on button "Approve" at bounding box center [228, 478] width 60 height 20
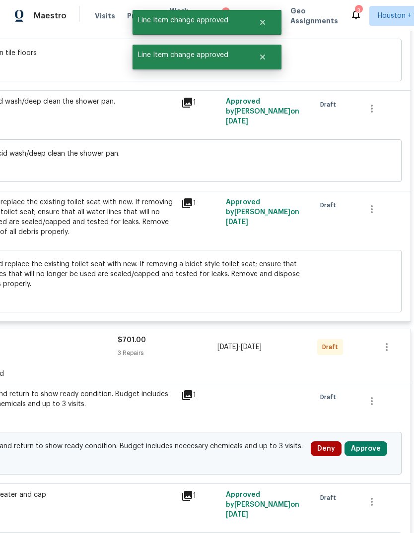
scroll to position [2721, 147]
click at [374, 441] on button "Approve" at bounding box center [365, 448] width 43 height 15
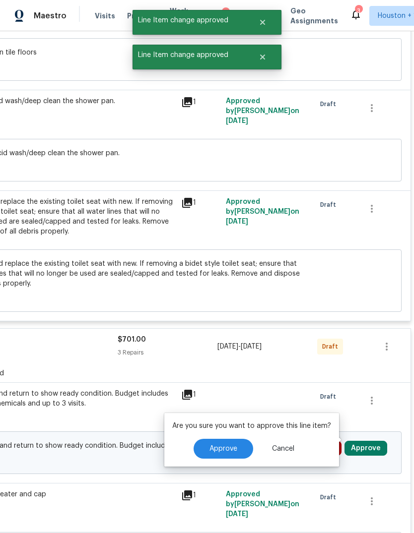
click at [231, 443] on button "Approve" at bounding box center [223, 449] width 60 height 20
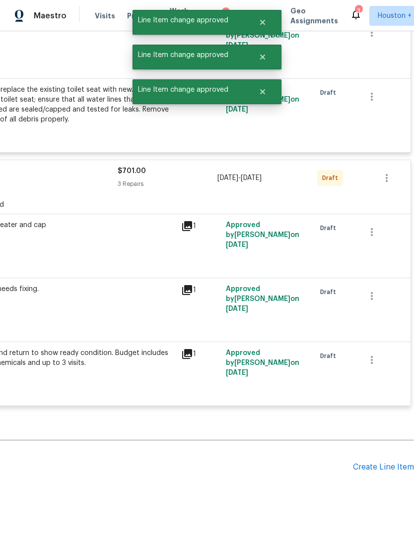
scroll to position [1842, 147]
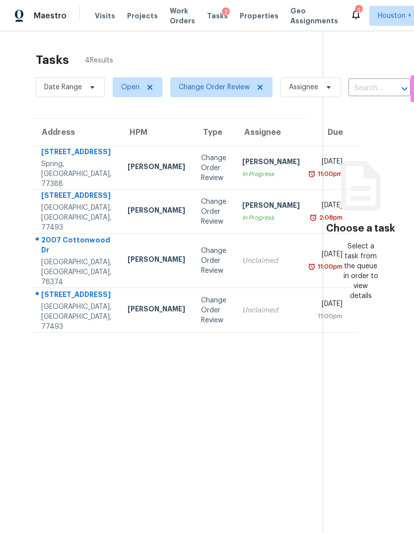
click at [60, 302] on div "[STREET_ADDRESS]" at bounding box center [76, 296] width 70 height 12
